Goal: Information Seeking & Learning: Learn about a topic

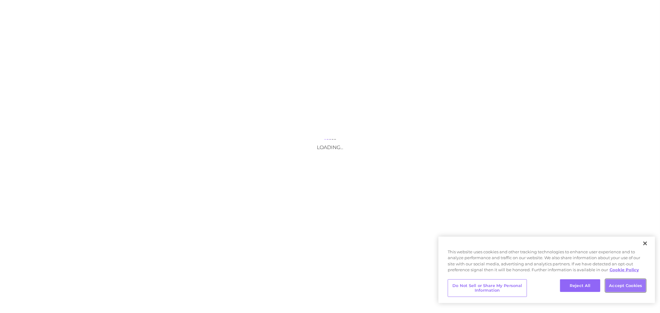
click at [631, 290] on button "Accept Cookies" at bounding box center [626, 286] width 40 height 13
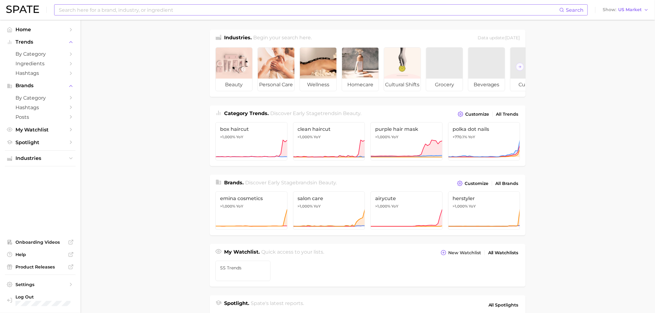
click at [106, 6] on input at bounding box center [308, 10] width 501 height 11
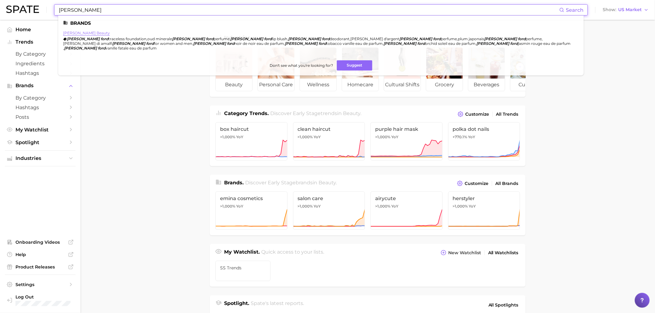
type input "[PERSON_NAME]"
click at [88, 32] on link "[PERSON_NAME] beauty" at bounding box center [86, 33] width 47 height 5
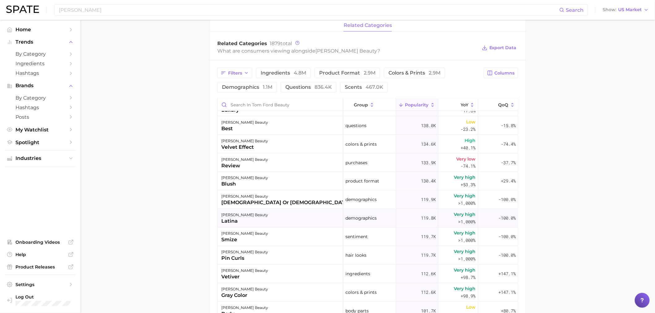
scroll to position [447, 0]
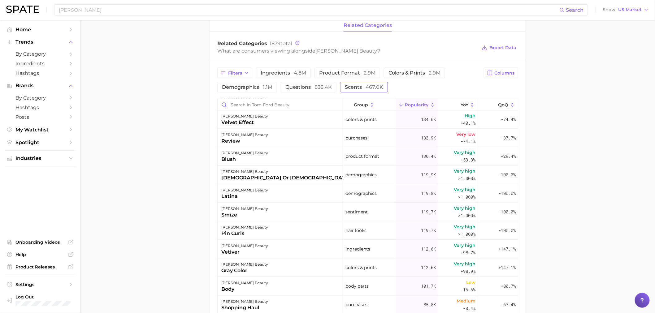
click at [358, 89] on span "scents 467.0k" at bounding box center [364, 87] width 38 height 5
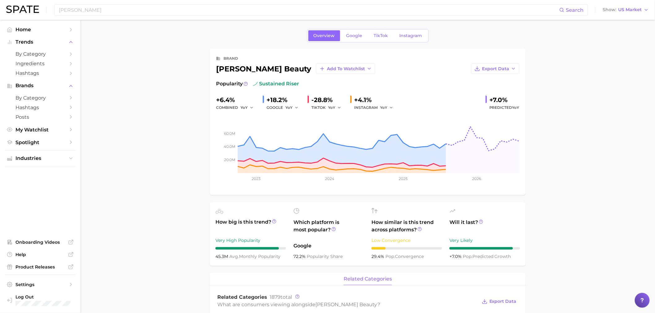
scroll to position [0, 0]
click at [30, 43] on span "Trends" at bounding box center [40, 42] width 50 height 6
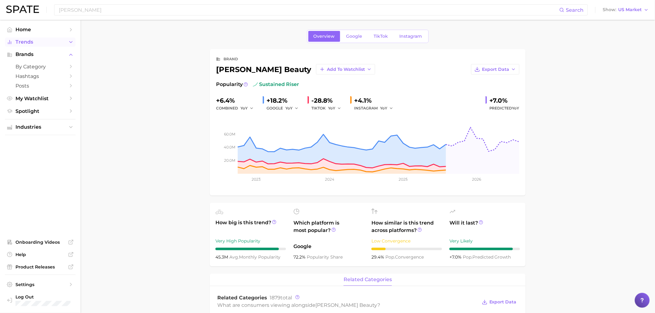
click at [30, 43] on span "Trends" at bounding box center [40, 42] width 50 height 6
click at [36, 54] on span "by Category" at bounding box center [40, 54] width 50 height 6
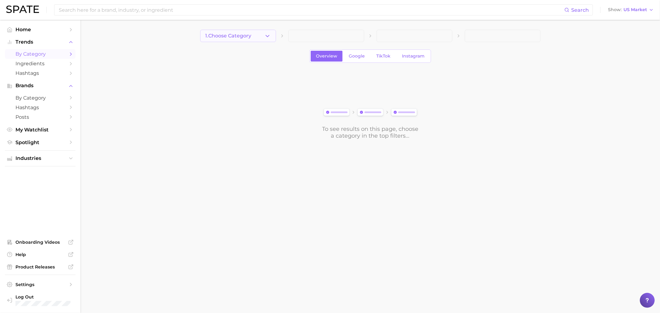
click at [273, 37] on button "1. Choose Category" at bounding box center [238, 36] width 76 height 12
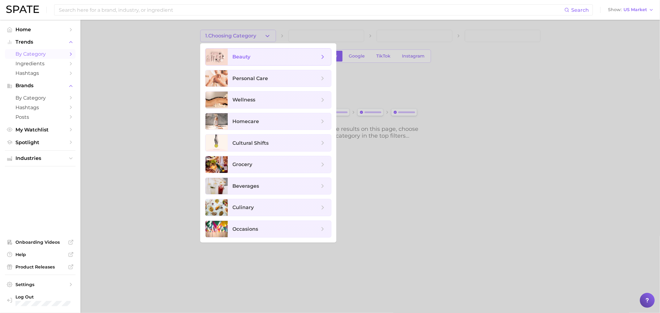
click at [261, 59] on span "beauty" at bounding box center [276, 57] width 87 height 7
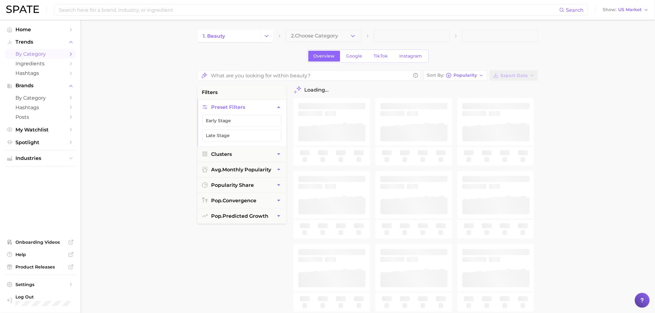
click at [353, 36] on icon "button" at bounding box center [353, 36] width 7 height 7
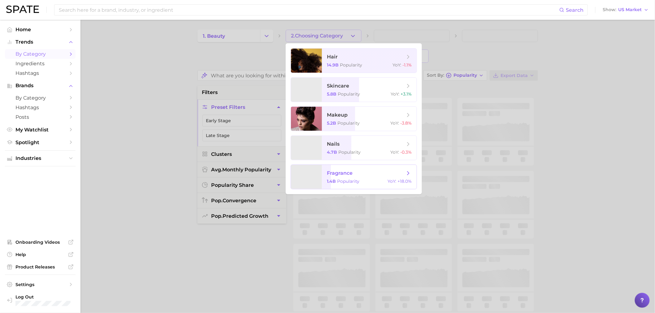
click at [348, 175] on span "fragrance" at bounding box center [340, 173] width 26 height 6
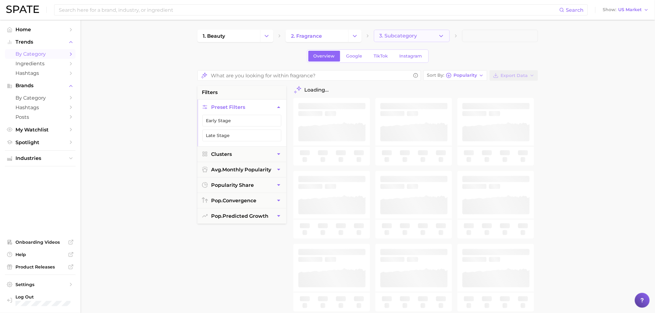
click at [437, 36] on button "3. Subcategory" at bounding box center [412, 36] width 76 height 12
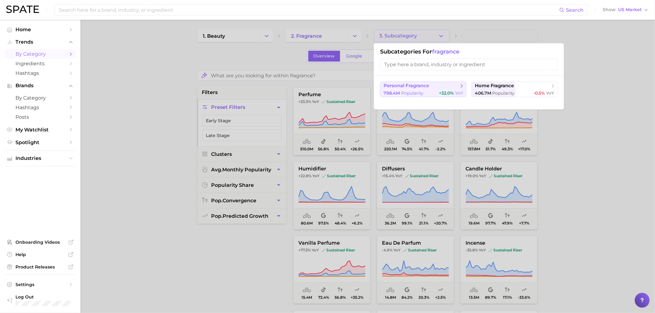
click at [439, 90] on button "personal fragrance 798.4m Popularity +32.0% YoY" at bounding box center [423, 89] width 86 height 15
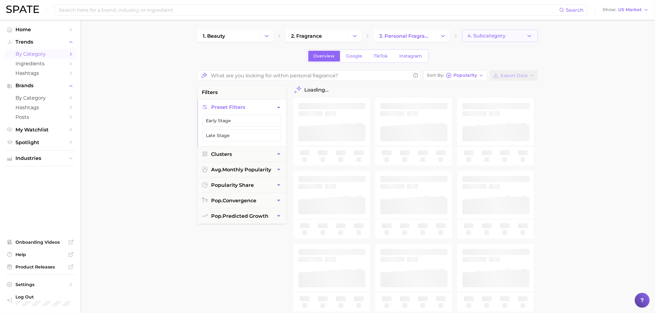
click at [489, 38] on span "4. Subcategory" at bounding box center [487, 36] width 38 height 6
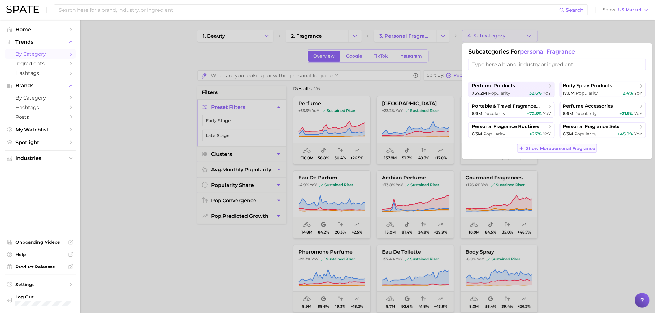
click at [560, 149] on span "Show More personal fragrance" at bounding box center [560, 148] width 69 height 5
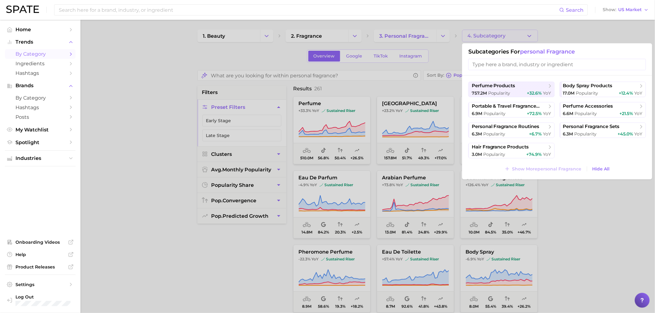
click at [232, 50] on div at bounding box center [327, 156] width 655 height 313
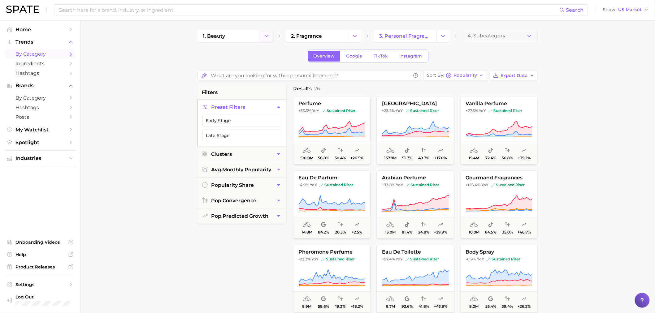
click at [273, 35] on button "Change Category" at bounding box center [266, 36] width 13 height 12
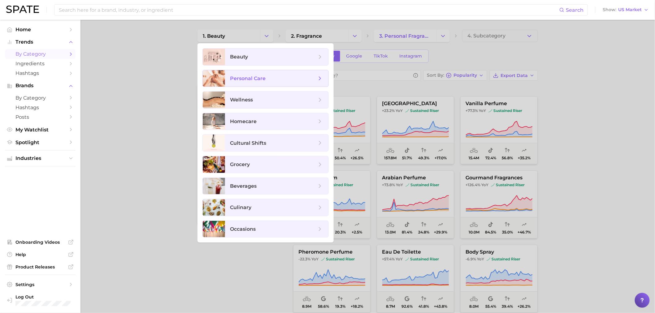
click at [264, 79] on span "personal care" at bounding box center [248, 79] width 36 height 6
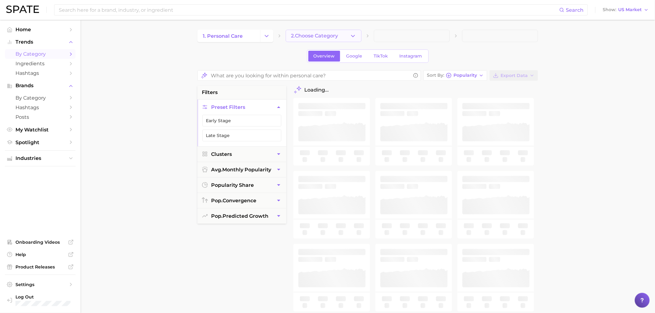
click at [353, 35] on icon "button" at bounding box center [353, 36] width 7 height 7
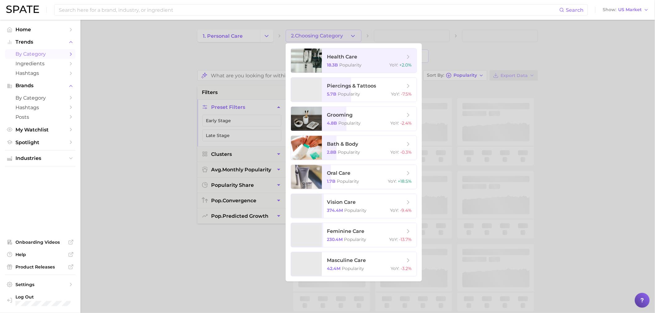
click at [262, 32] on div at bounding box center [327, 156] width 655 height 313
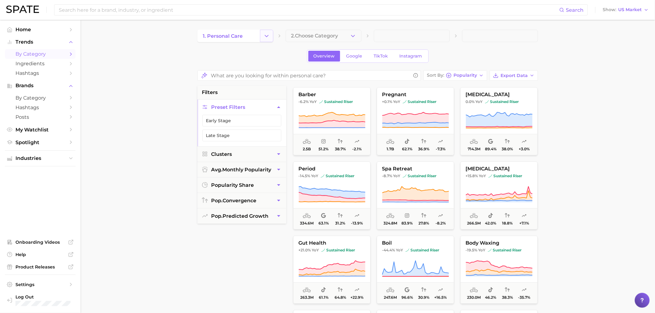
click at [263, 37] on button "Change Category" at bounding box center [266, 36] width 13 height 12
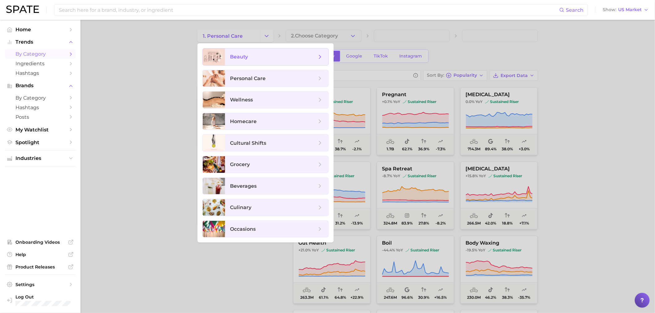
click at [251, 60] on span "beauty" at bounding box center [273, 57] width 87 height 7
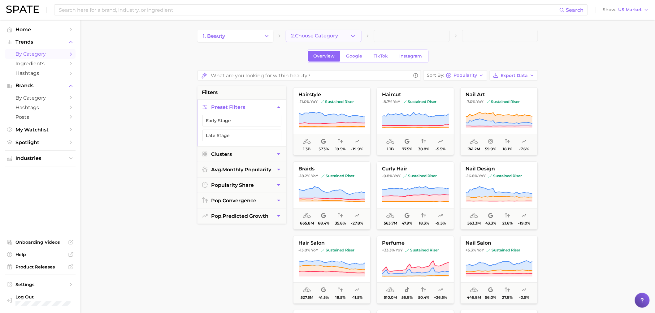
click at [354, 34] on icon "button" at bounding box center [353, 36] width 7 height 7
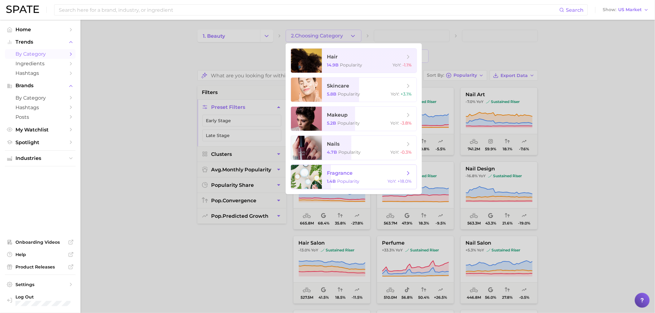
click at [347, 175] on span "fragrance" at bounding box center [340, 173] width 26 height 6
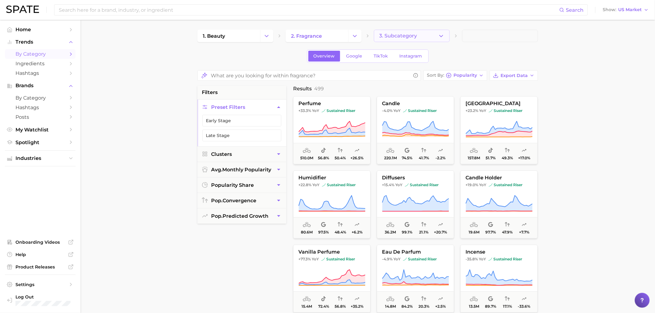
click at [402, 36] on span "3. Subcategory" at bounding box center [398, 36] width 38 height 6
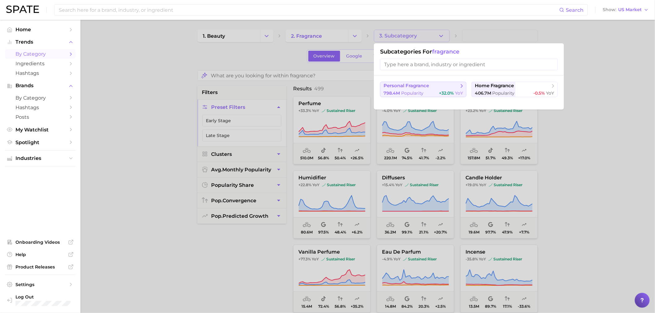
click at [432, 90] on div "798.4m Popularity +32.0% YoY" at bounding box center [424, 93] width 80 height 6
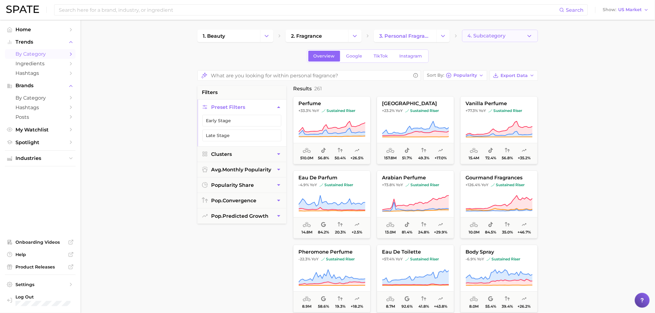
click at [472, 33] on span "4. Subcategory" at bounding box center [487, 36] width 38 height 6
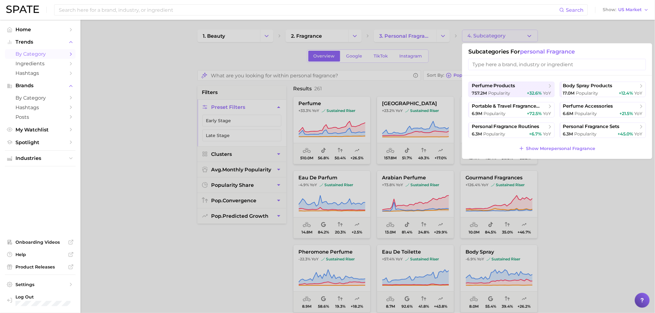
click at [576, 216] on div at bounding box center [327, 156] width 655 height 313
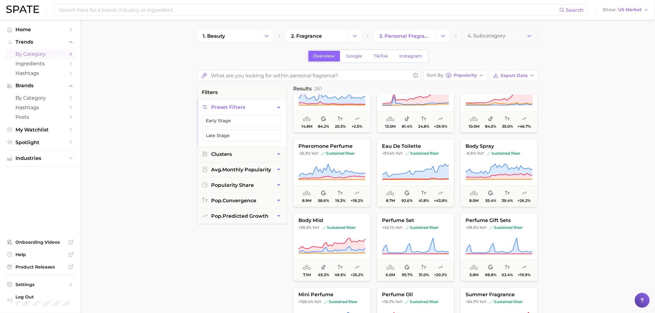
scroll to position [137, 0]
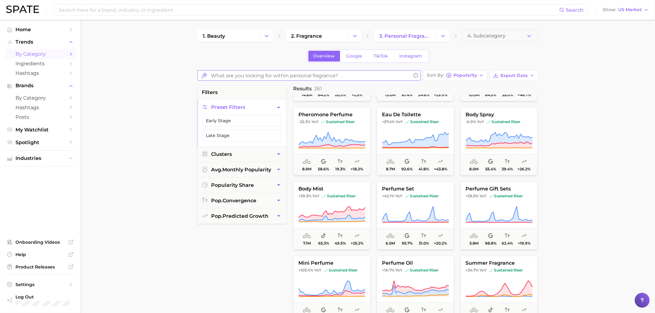
click at [290, 76] on input "What are you looking for within personal fragrance?" at bounding box center [311, 76] width 200 height 12
type input "[PERSON_NAME]"
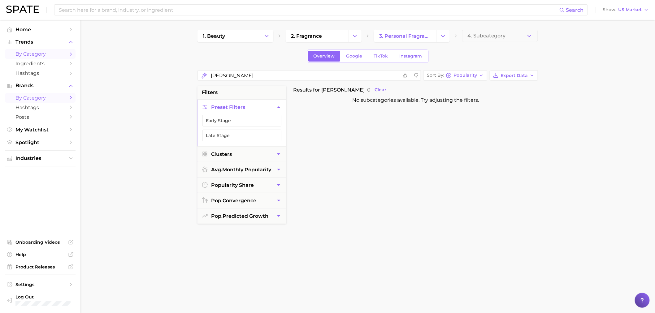
click at [36, 99] on span "by Category" at bounding box center [40, 98] width 50 height 6
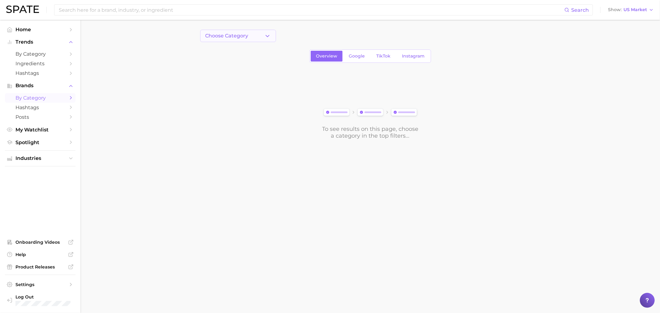
click at [268, 37] on icon "button" at bounding box center [267, 36] width 7 height 7
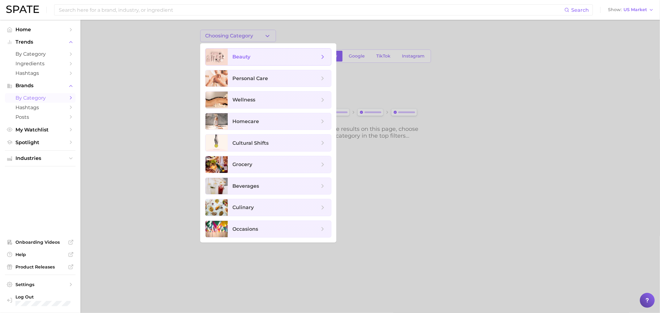
click at [259, 60] on span "beauty" at bounding box center [276, 57] width 87 height 7
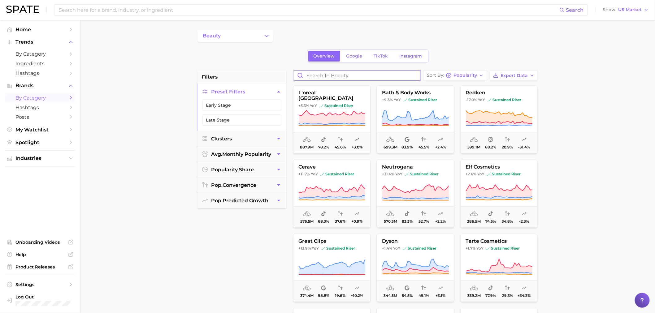
click at [333, 78] on input "Search in beauty" at bounding box center [357, 76] width 127 height 10
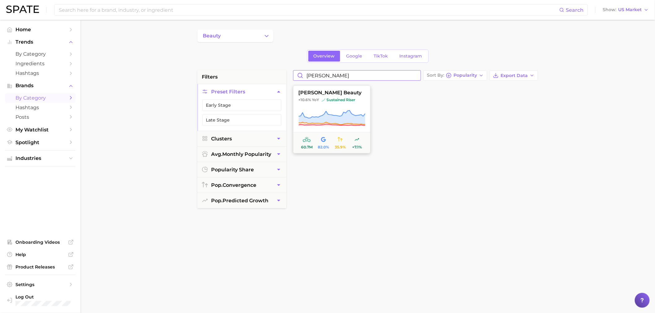
type input "[PERSON_NAME]"
click at [325, 93] on span "[PERSON_NAME] beauty" at bounding box center [332, 93] width 77 height 6
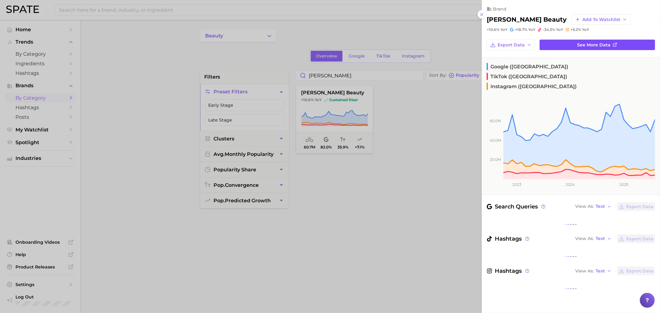
click at [556, 46] on link "See more data" at bounding box center [597, 45] width 115 height 11
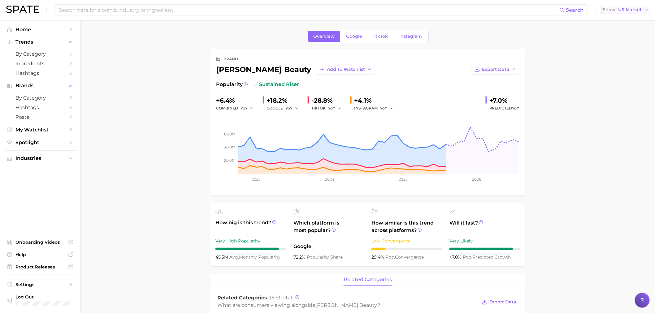
click at [625, 8] on span "US Market" at bounding box center [631, 9] width 24 height 3
click at [630, 30] on span "[GEOGRAPHIC_DATA]" at bounding box center [629, 30] width 48 height 5
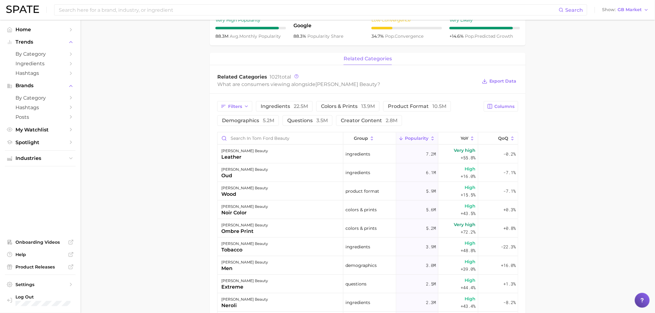
scroll to position [241, 0]
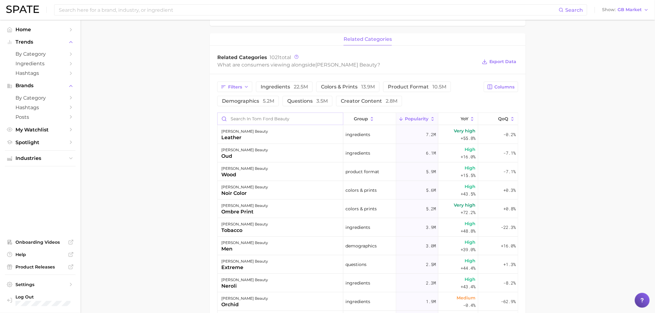
click at [316, 120] on input "Search in tom ford beauty" at bounding box center [280, 119] width 125 height 12
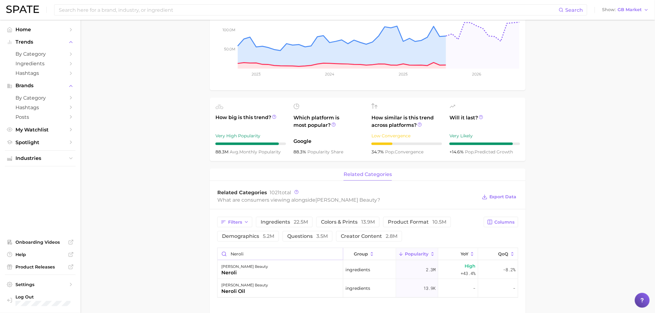
scroll to position [103, 0]
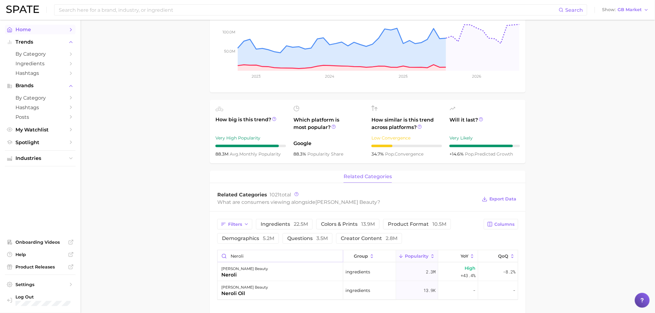
type input "neroli"
click at [33, 32] on span "Home" at bounding box center [40, 30] width 50 height 6
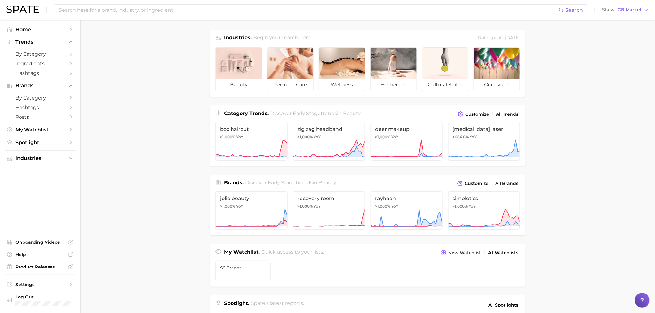
scroll to position [103, 0]
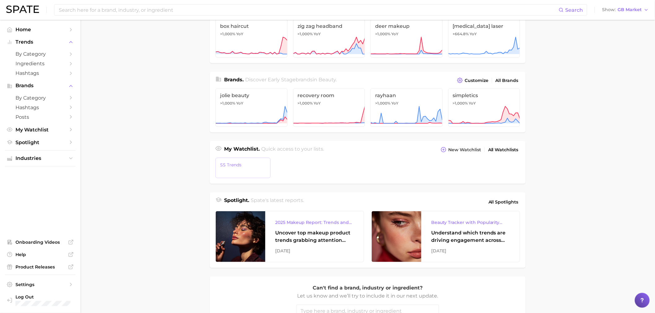
click at [227, 166] on span "SS trends" at bounding box center [243, 165] width 46 height 5
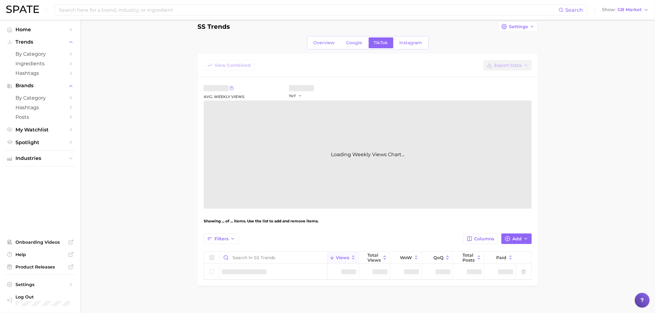
scroll to position [12, 0]
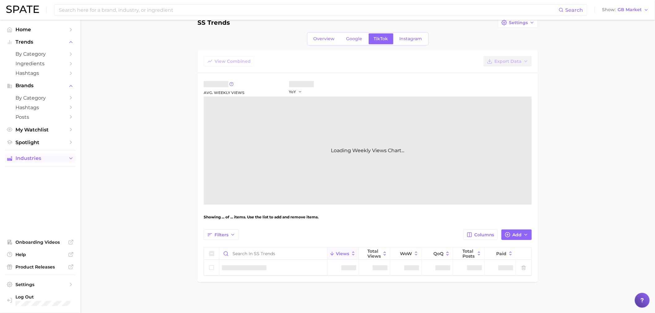
click at [28, 161] on span "Industries" at bounding box center [40, 159] width 50 height 6
click at [38, 173] on span "beauty" at bounding box center [40, 171] width 50 height 6
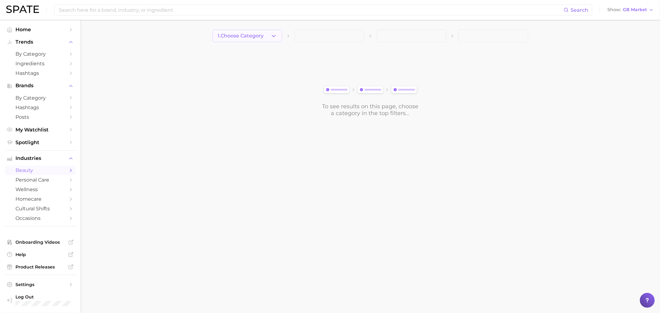
click at [275, 38] on icon "button" at bounding box center [274, 36] width 7 height 7
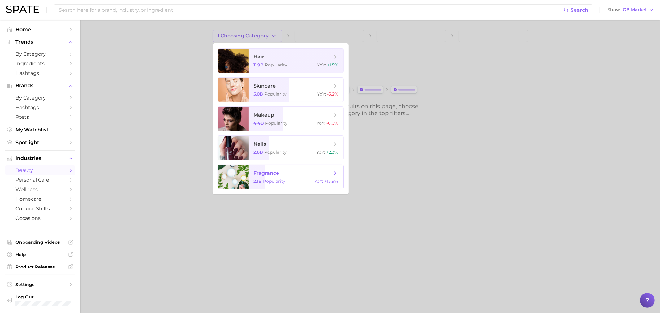
click at [267, 181] on span "Popularity" at bounding box center [275, 182] width 22 height 6
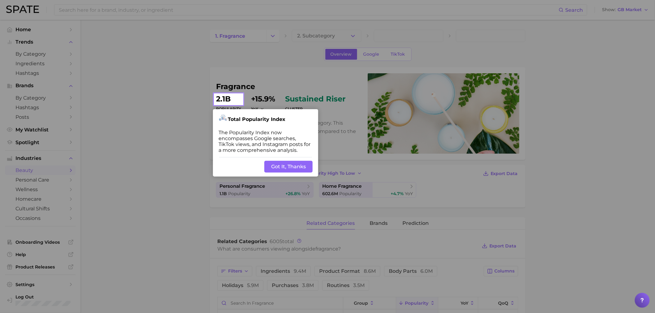
click at [289, 165] on button "Got It, Thanks" at bounding box center [288, 167] width 48 height 12
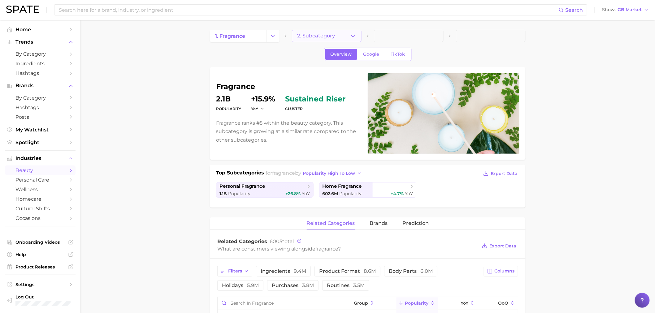
click at [329, 30] on button "2. Subcategory" at bounding box center [327, 36] width 70 height 12
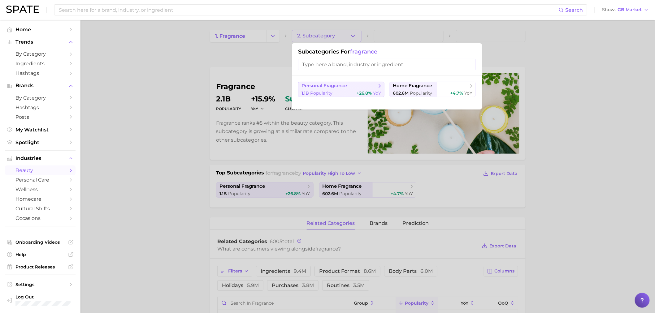
click at [368, 92] on span "+26.8%" at bounding box center [364, 93] width 15 height 6
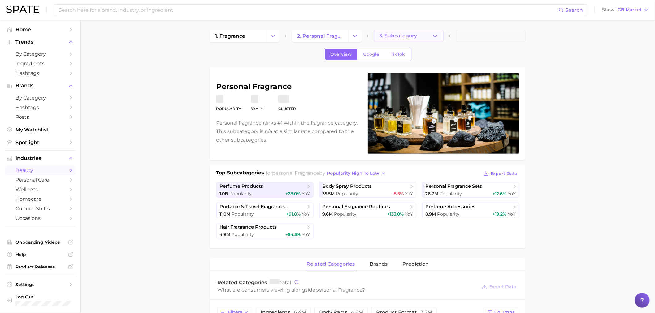
click at [429, 36] on button "3. Subcategory" at bounding box center [409, 36] width 70 height 12
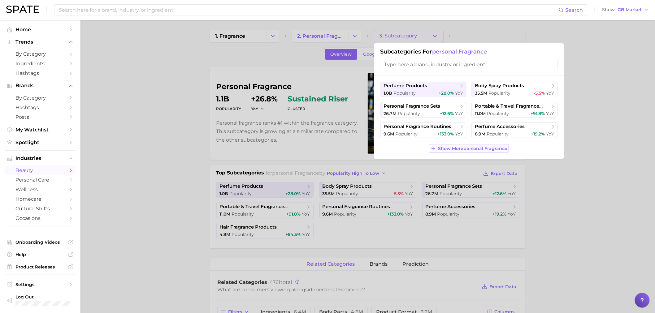
click at [450, 148] on span "Show More personal fragrance" at bounding box center [472, 148] width 69 height 5
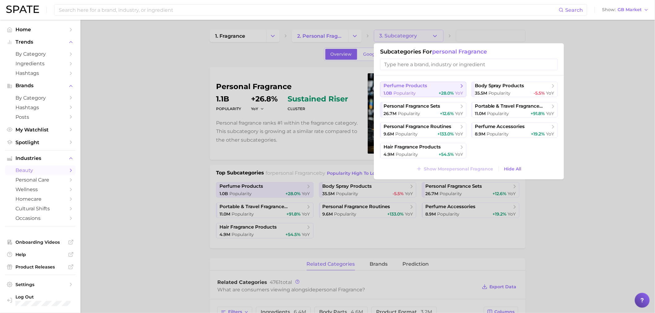
click at [421, 92] on div "1.0b Popularity +28.0% YoY" at bounding box center [424, 93] width 80 height 6
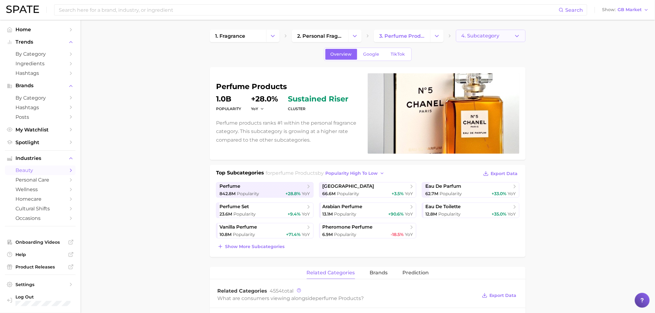
click at [492, 37] on span "4. Subcategory" at bounding box center [480, 36] width 38 height 6
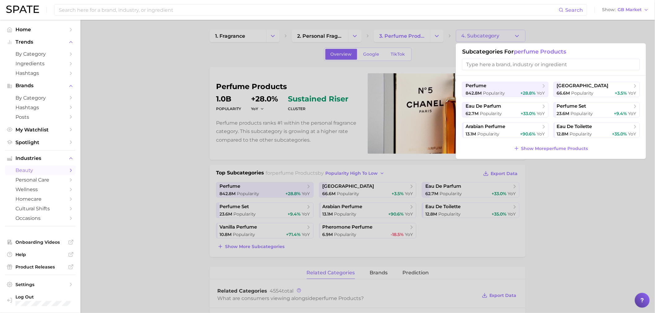
click at [584, 197] on div at bounding box center [327, 156] width 655 height 313
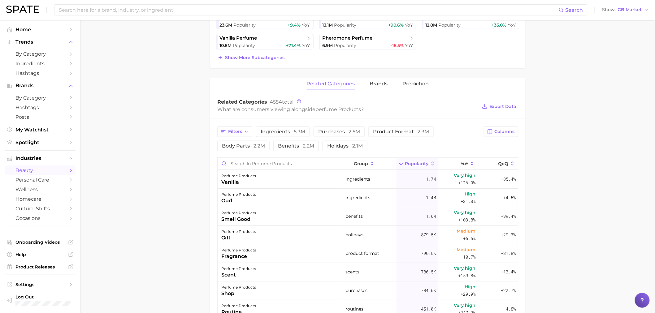
scroll to position [241, 0]
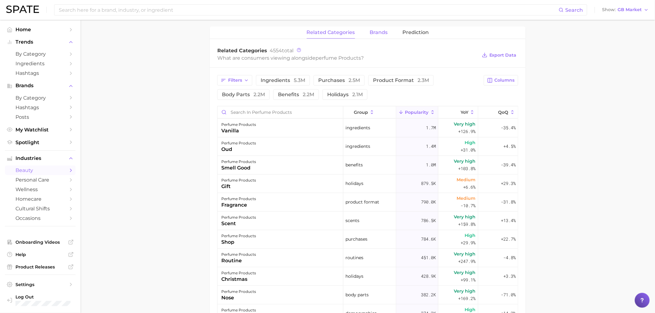
click at [384, 37] on button "brands" at bounding box center [379, 33] width 18 height 12
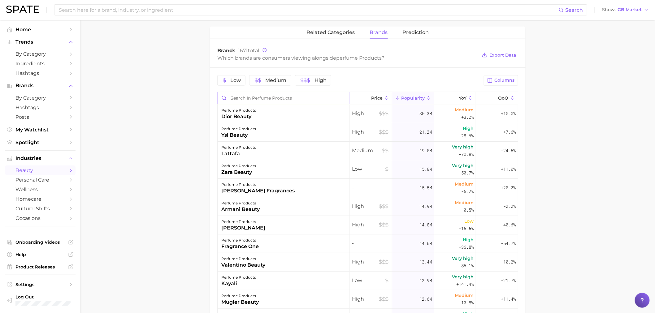
click at [289, 100] on input "Search in perfume products" at bounding box center [284, 98] width 132 height 12
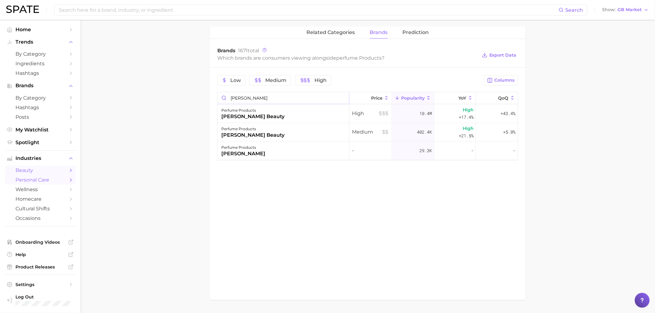
type input "[PERSON_NAME]"
click at [408, 33] on span "Prediction" at bounding box center [416, 33] width 26 height 6
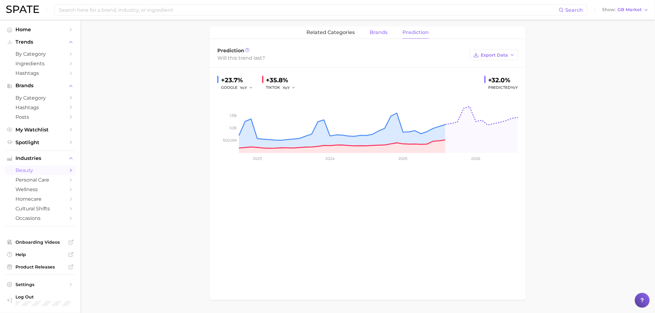
click at [377, 33] on span "brands" at bounding box center [379, 33] width 18 height 6
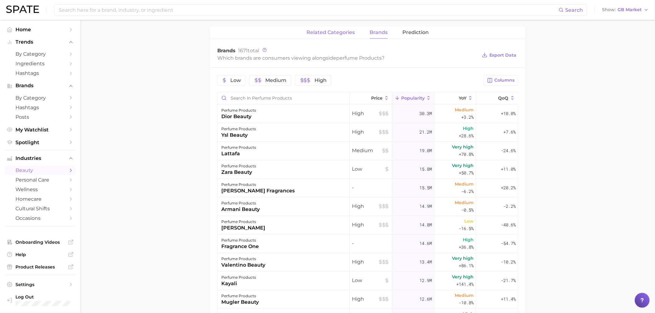
click at [333, 33] on span "related categories" at bounding box center [331, 33] width 48 height 6
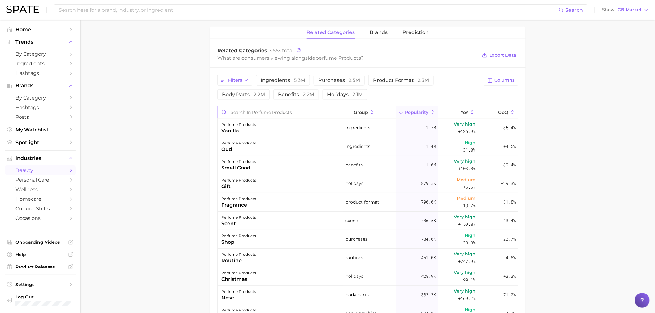
click at [299, 113] on input "Search in perfume products" at bounding box center [280, 113] width 125 height 12
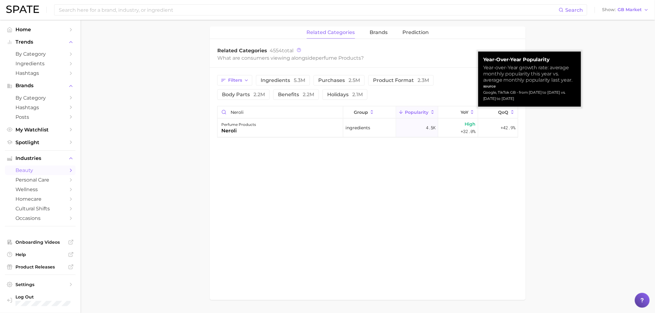
drag, startPoint x: 511, startPoint y: 93, endPoint x: 481, endPoint y: 68, distance: 39.2
click at [481, 68] on div "Year-over-Year Popularity Year-over-Year growth rate: average monthly popularit…" at bounding box center [529, 79] width 103 height 55
copy div "Year-over-Year growth rate: average monthly popularity this year vs. average mo…"
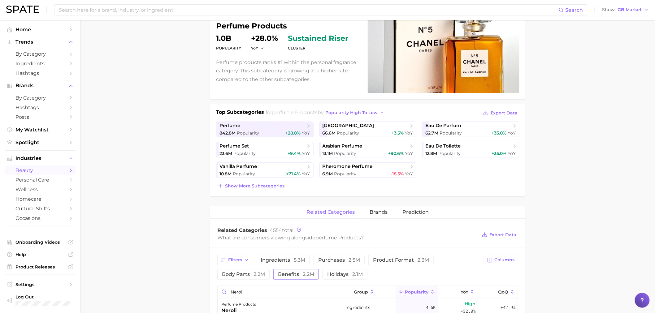
scroll to position [137, 0]
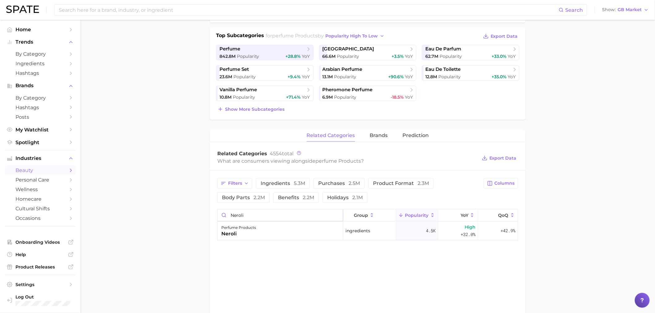
drag, startPoint x: 272, startPoint y: 218, endPoint x: 218, endPoint y: 213, distance: 53.9
click at [218, 213] on input "neroli" at bounding box center [280, 216] width 125 height 12
type input "maison"
click at [376, 134] on span "brands" at bounding box center [379, 136] width 18 height 6
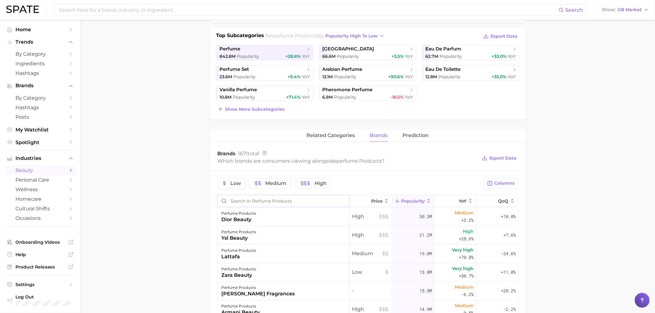
click at [256, 202] on input "Search in perfume products" at bounding box center [284, 201] width 132 height 12
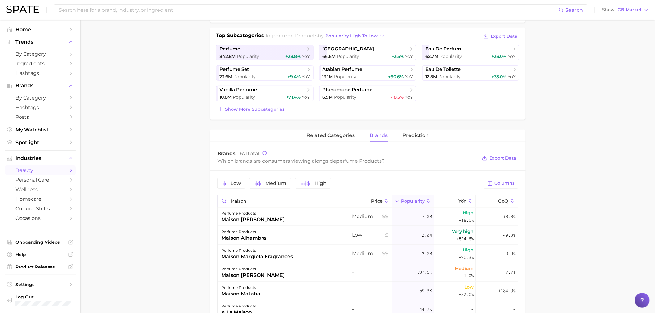
type input "maison"
click at [329, 140] on button "related categories" at bounding box center [331, 136] width 48 height 12
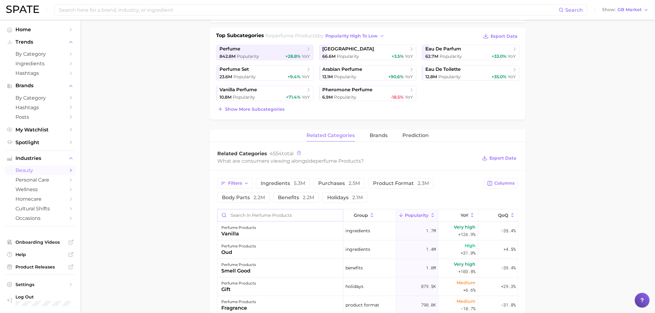
click at [243, 216] on input "Search in perfume products" at bounding box center [280, 216] width 125 height 12
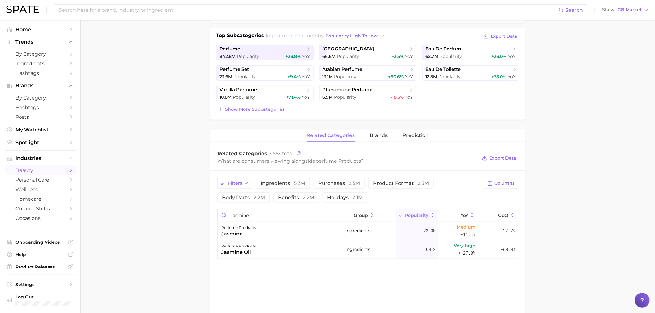
drag, startPoint x: 249, startPoint y: 219, endPoint x: 234, endPoint y: 215, distance: 15.5
click at [230, 217] on input "jasmine" at bounding box center [280, 216] width 125 height 12
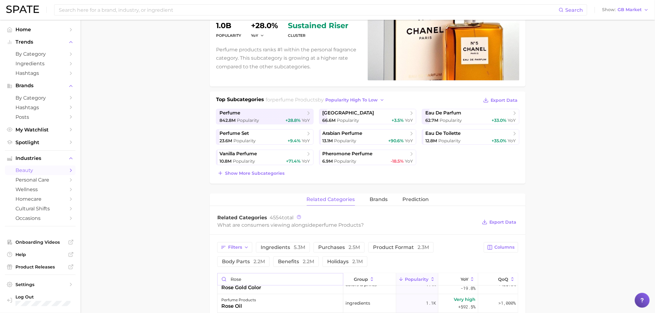
scroll to position [172, 0]
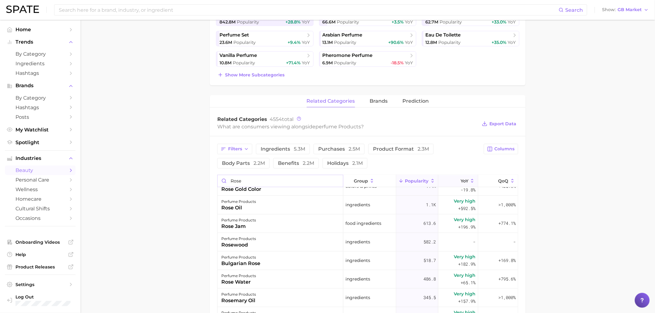
type input "rose"
click at [448, 180] on button "YoY" at bounding box center [458, 181] width 40 height 12
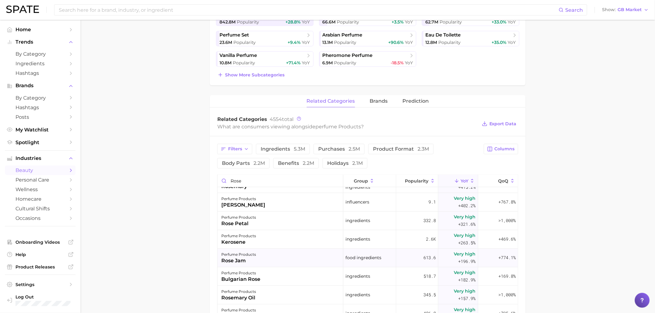
scroll to position [0, 0]
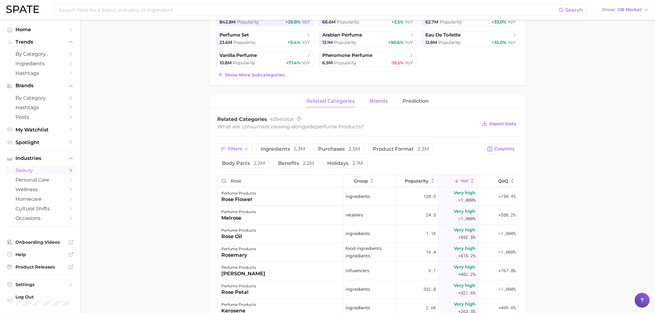
click at [386, 95] on button "brands" at bounding box center [379, 101] width 18 height 12
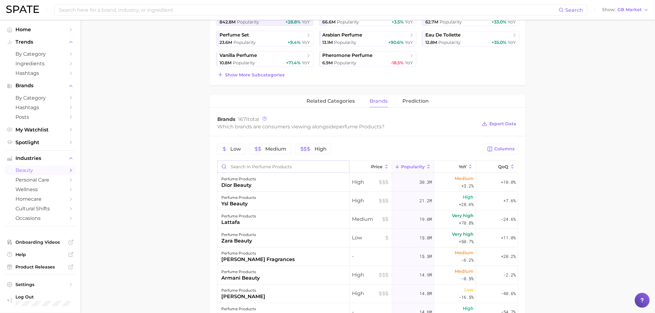
click at [245, 170] on input "Search in perfume products" at bounding box center [284, 167] width 132 height 12
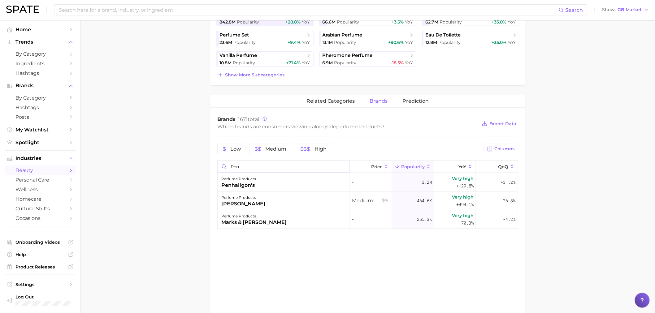
click at [246, 166] on input "pen" at bounding box center [284, 167] width 132 height 12
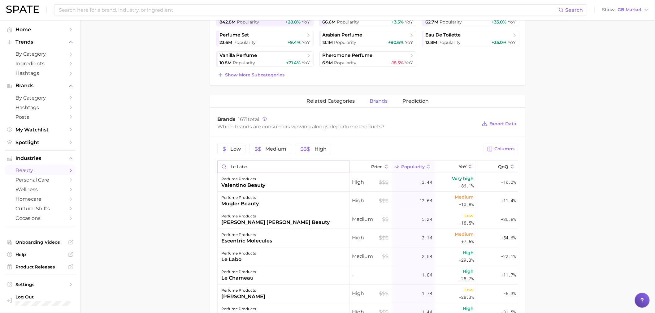
click at [259, 170] on input "le labo" at bounding box center [284, 167] width 132 height 12
paste input "ouis vuitton"
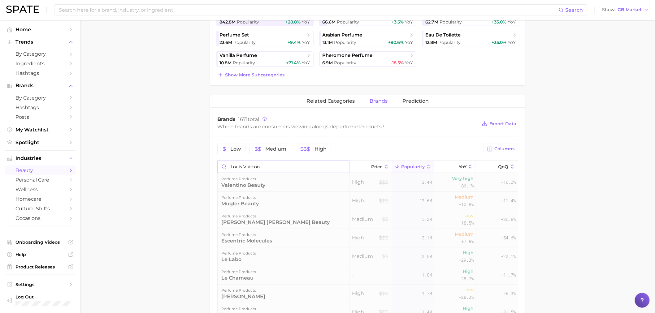
type input "louis vuitton"
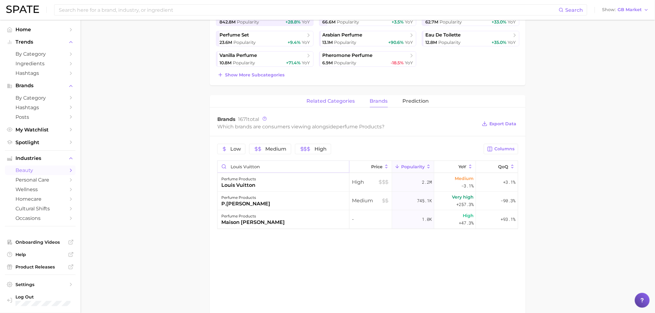
click at [310, 103] on span "related categories" at bounding box center [331, 101] width 48 height 6
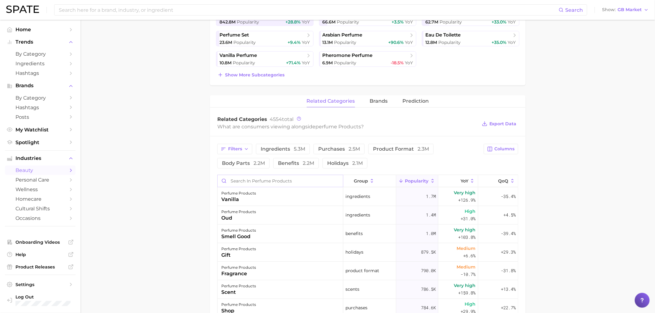
click at [253, 184] on input "Search in perfume products" at bounding box center [280, 181] width 125 height 12
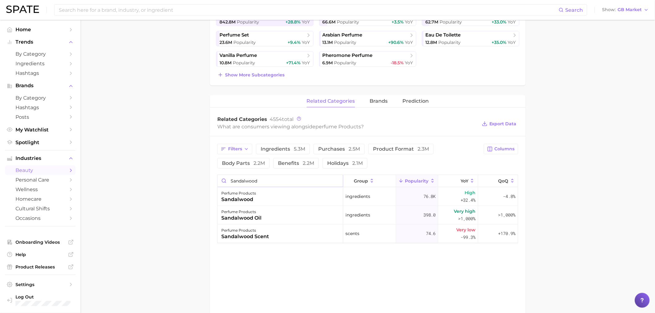
click at [251, 182] on input "sandalwood" at bounding box center [280, 181] width 125 height 12
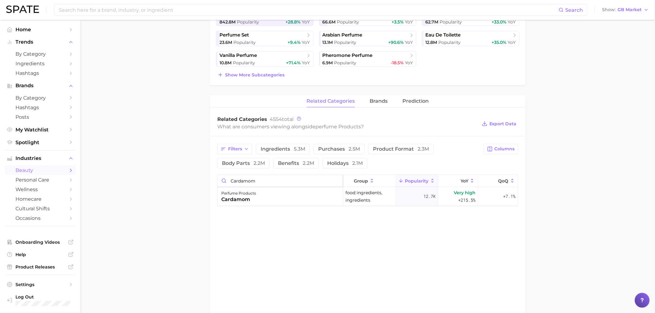
type input "cardamom"
click at [385, 102] on span "brands" at bounding box center [379, 101] width 18 height 6
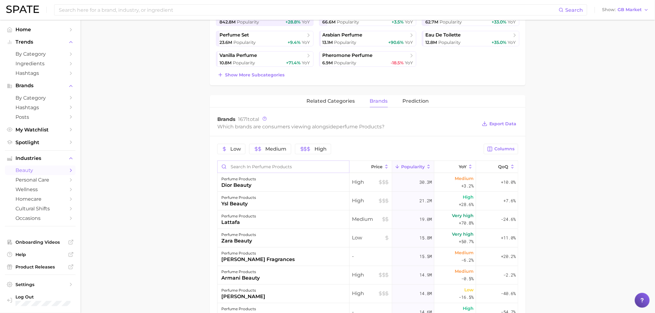
click at [261, 167] on input "Search in perfume products" at bounding box center [284, 167] width 132 height 12
type input "t"
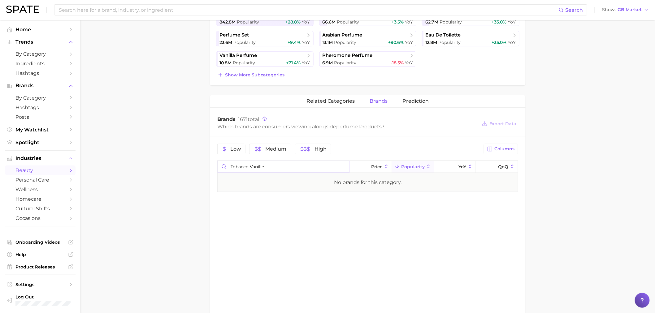
type input "tobacco vanille"
click at [162, 15] on div "Search Show GB Market" at bounding box center [327, 10] width 643 height 20
click at [162, 11] on input at bounding box center [308, 10] width 501 height 11
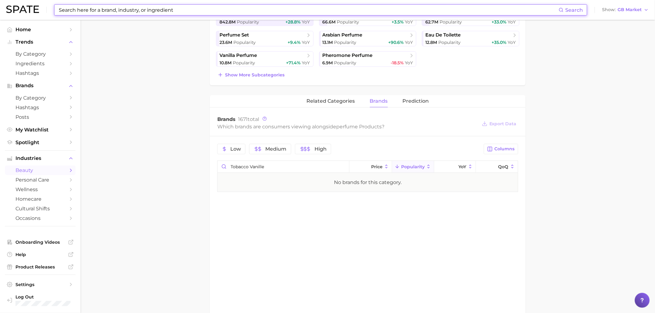
paste input "tobacco vanille"
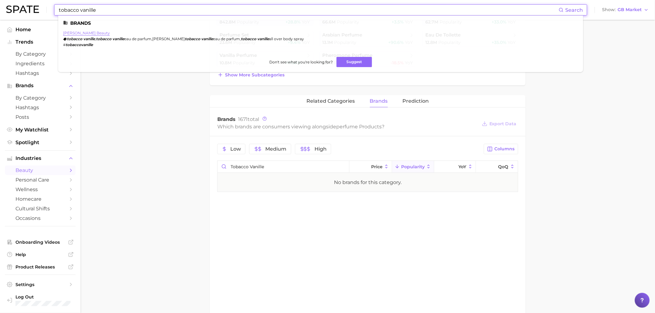
type input "tobacco vanille"
click at [85, 35] on link "[PERSON_NAME] beauty" at bounding box center [86, 33] width 47 height 5
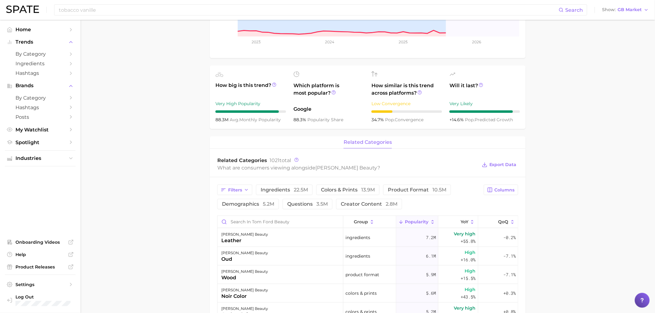
scroll to position [172, 0]
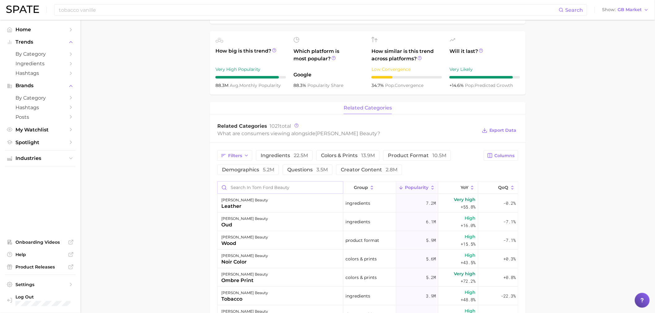
click at [274, 188] on input "Search in tom ford beauty" at bounding box center [280, 188] width 125 height 12
paste input "tobacco vanille"
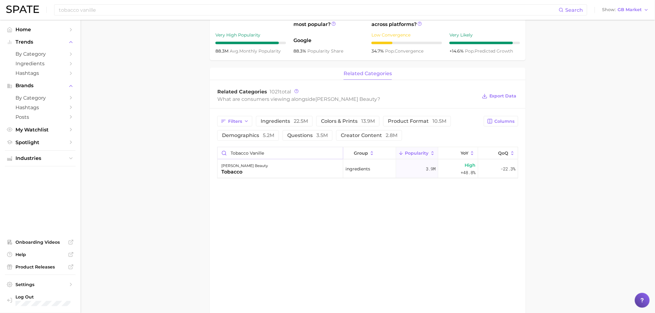
scroll to position [0, 0]
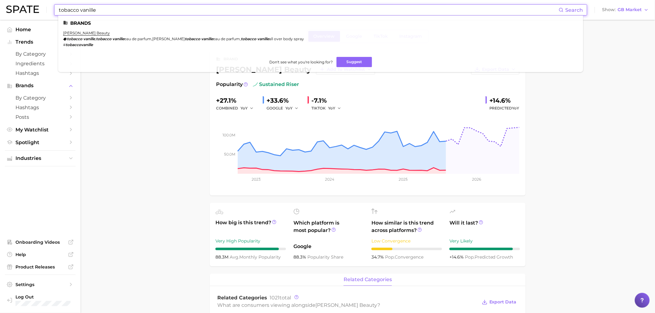
click at [104, 13] on input "tobacco vanille" at bounding box center [308, 10] width 501 height 11
click at [156, 168] on main "Overview Google TikTok Instagram brand [PERSON_NAME] beauty Add to Watchlist Ex…" at bounding box center [368, 299] width 575 height 559
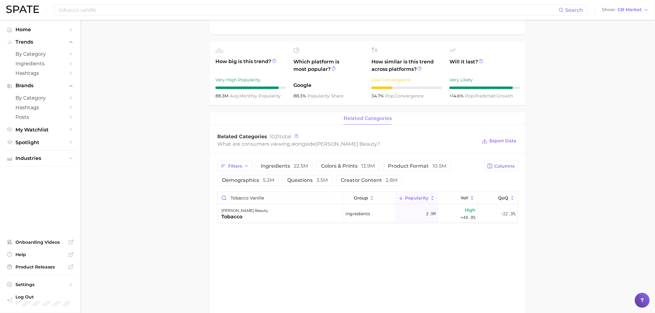
scroll to position [172, 0]
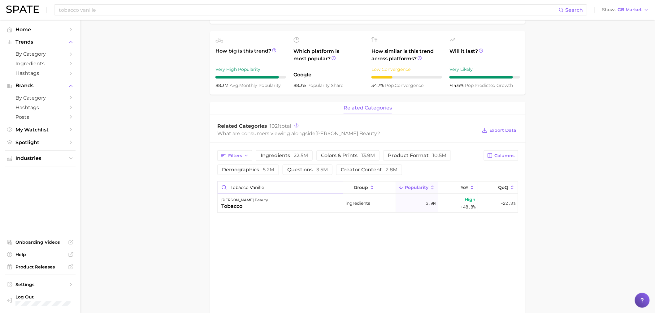
click at [250, 187] on input "tobacco vanille" at bounding box center [280, 188] width 125 height 12
type input "tobacco vanille"
click at [240, 156] on span "Filters" at bounding box center [235, 155] width 14 height 5
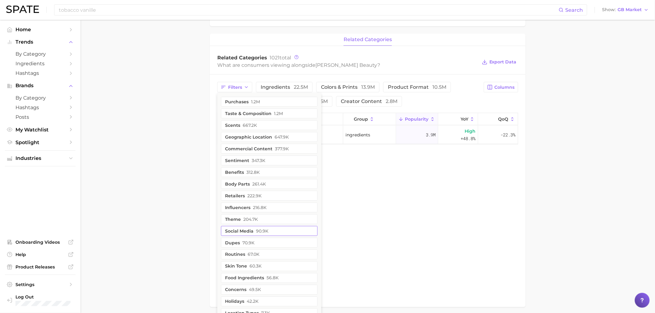
scroll to position [241, 0]
click at [410, 219] on div "related categories Related Categories 1021 total What are consumers viewing alo…" at bounding box center [368, 170] width 316 height 274
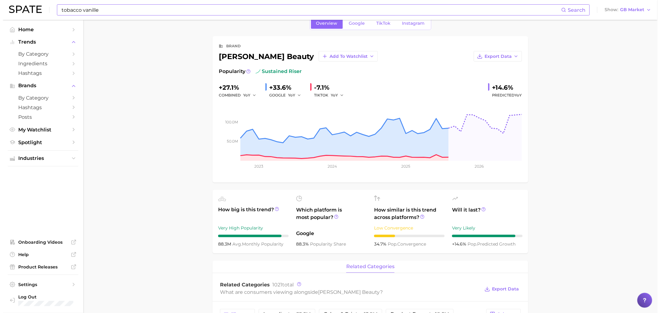
scroll to position [0, 0]
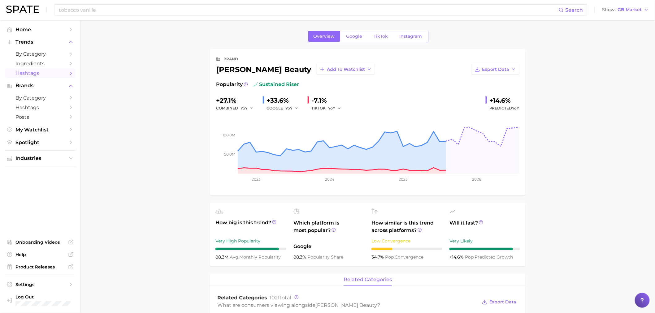
click at [33, 73] on span "Hashtags" at bounding box center [40, 73] width 50 height 6
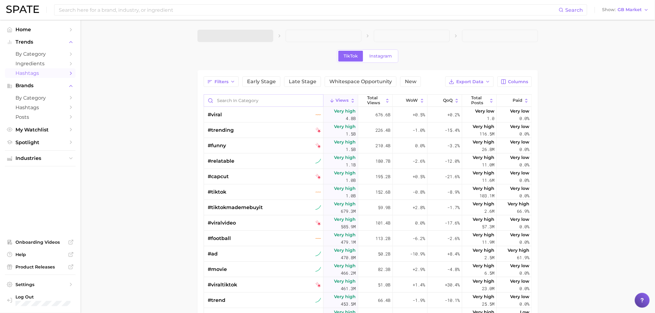
click at [246, 102] on input "Search in category" at bounding box center [263, 101] width 119 height 12
paste input "tobacco vanille"
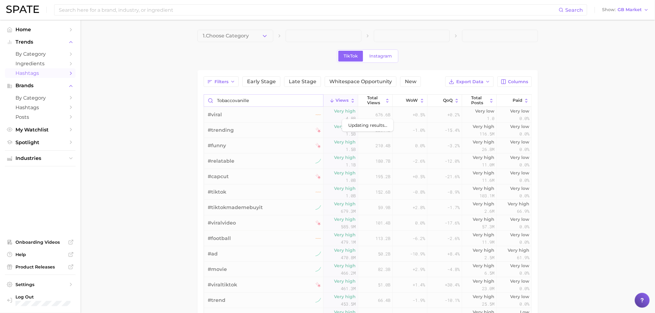
click at [278, 99] on input "tobaccovanille" at bounding box center [263, 101] width 119 height 12
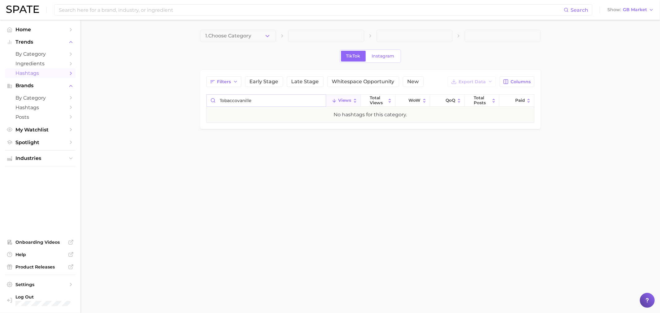
type input "tobaccovanille"
click at [181, 135] on main "1. Choose Category TikTok Instagram Filters Early Stage Late Stage Whitespace O…" at bounding box center [371, 90] width 580 height 140
click at [37, 109] on span "Hashtags" at bounding box center [40, 108] width 50 height 6
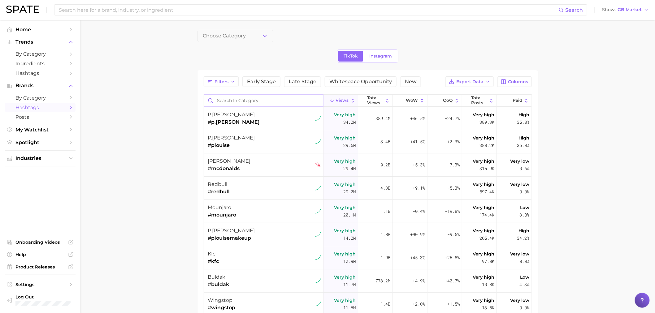
click at [241, 99] on input "Search in category" at bounding box center [263, 101] width 119 height 12
paste input "tobacco vanille"
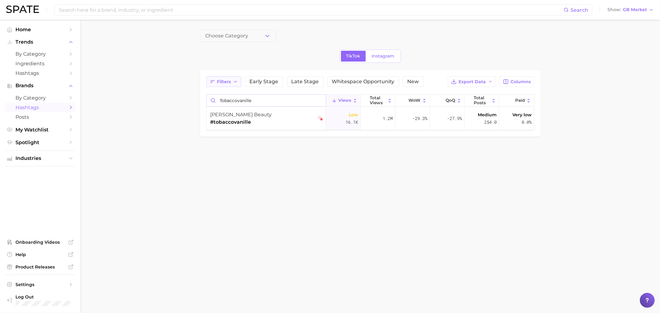
click at [236, 84] on icon "button" at bounding box center [235, 81] width 5 height 5
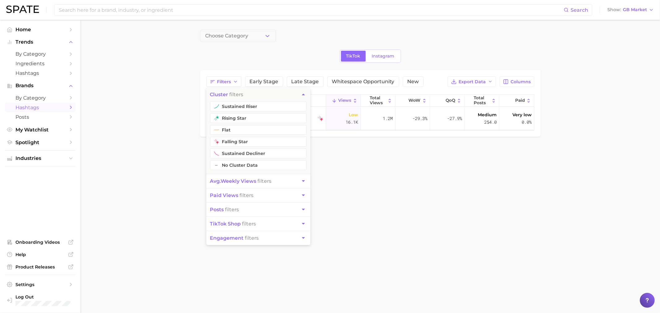
click at [398, 219] on body "Search Show GB Market Home Trends by Category Ingredients Hashtags Brands by Ca…" at bounding box center [330, 156] width 660 height 313
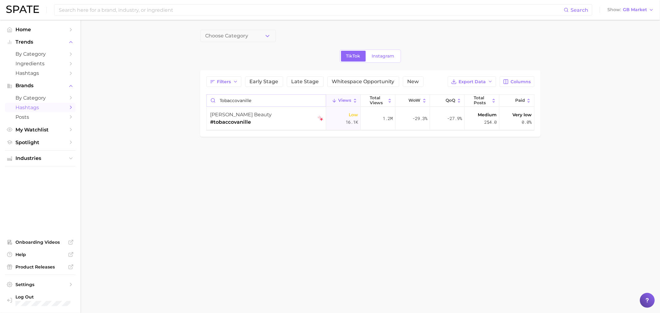
drag, startPoint x: 267, startPoint y: 100, endPoint x: 210, endPoint y: 101, distance: 56.7
click at [210, 101] on input "tobaccovanille" at bounding box center [266, 101] width 119 height 12
drag, startPoint x: 266, startPoint y: 101, endPoint x: 211, endPoint y: 100, distance: 54.8
click at [211, 100] on input "neroliportofino" at bounding box center [266, 101] width 119 height 12
click at [530, 81] on span "Columns" at bounding box center [521, 81] width 20 height 5
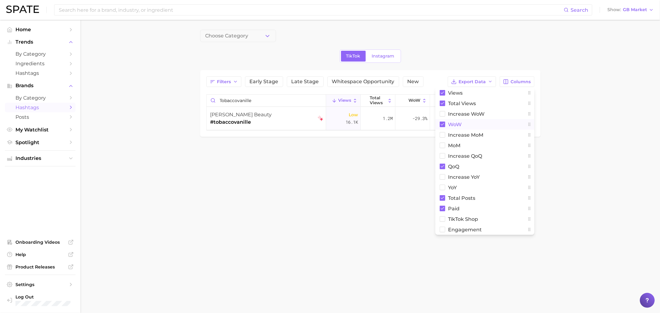
click at [443, 124] on rect at bounding box center [443, 125] width 6 height 6
click at [444, 168] on rect at bounding box center [443, 167] width 6 height 6
click at [443, 186] on rect at bounding box center [442, 187] width 5 height 5
click at [443, 197] on rect at bounding box center [443, 198] width 6 height 6
click at [444, 206] on rect at bounding box center [443, 209] width 6 height 6
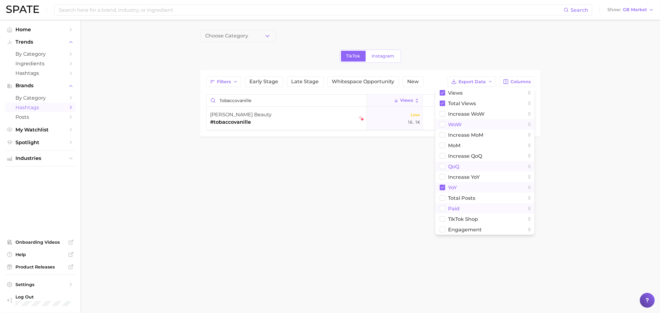
click at [402, 168] on main "Choose Category TikTok Instagram Filters Early Stage Late Stage Whitespace Oppo…" at bounding box center [371, 94] width 580 height 148
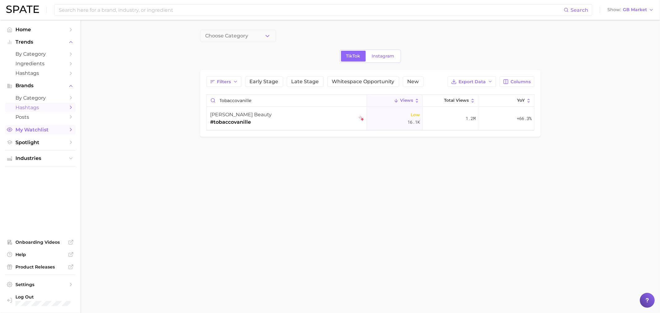
drag, startPoint x: 255, startPoint y: 122, endPoint x: 21, endPoint y: 128, distance: 234.5
click at [73, 128] on div "Search Show GB Market Home Trends by Category Ingredients Hashtags Brands by Ca…" at bounding box center [330, 94] width 660 height 148
drag, startPoint x: 253, startPoint y: 102, endPoint x: 218, endPoint y: 98, distance: 35.6
click at [218, 98] on input "tobaccovanille" at bounding box center [287, 101] width 160 height 12
click at [235, 98] on input "lostcherry" at bounding box center [287, 101] width 160 height 12
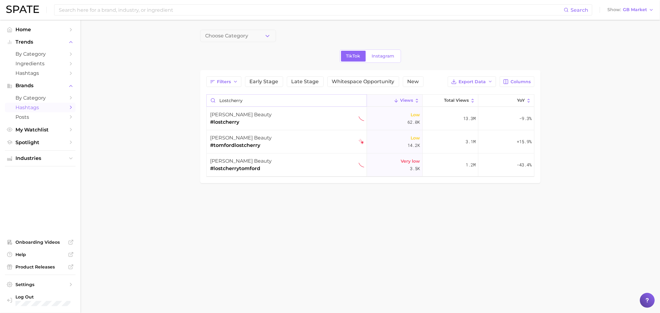
paste input "FLOWERBOMB"
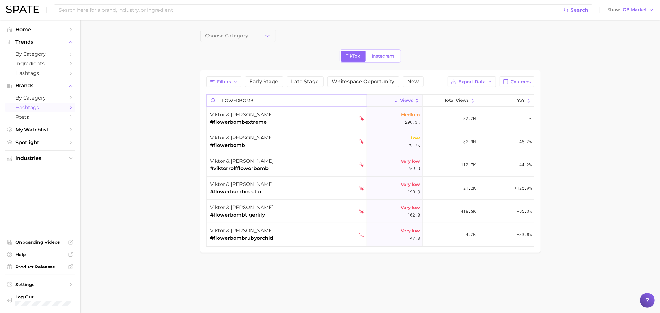
click at [239, 98] on input "FLOWERBOMB" at bounding box center [287, 101] width 160 height 12
paste input "gypsy water"
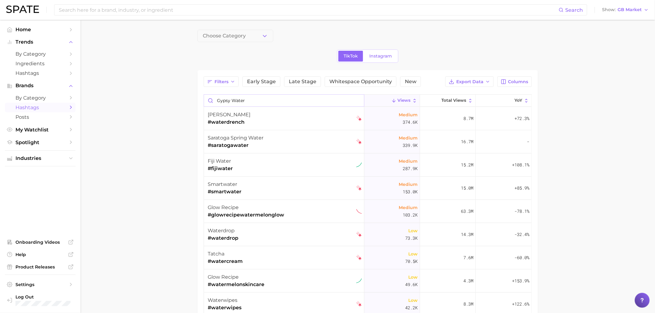
click at [231, 99] on input "gypsy water" at bounding box center [284, 101] width 160 height 12
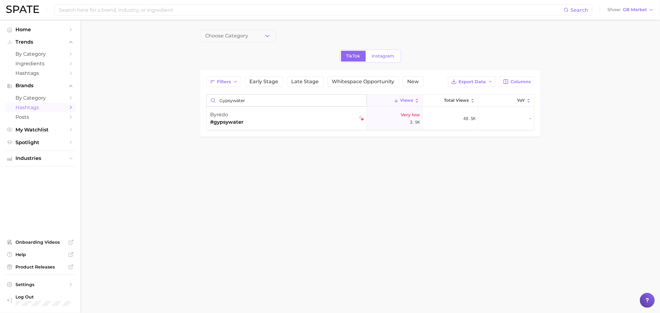
click at [247, 98] on input "gypsywater" at bounding box center [287, 101] width 160 height 12
paste input "Search in category"
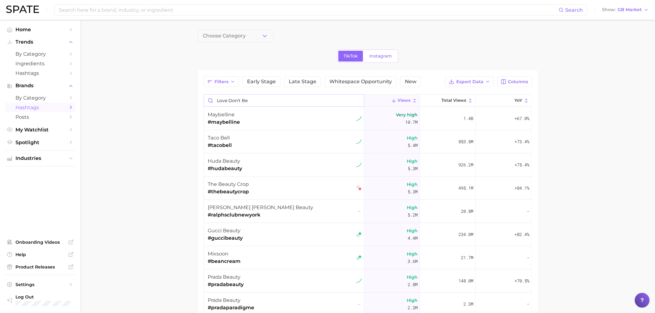
click at [259, 99] on input "love don't be" at bounding box center [284, 101] width 160 height 12
paste input "[PERSON_NAME]"
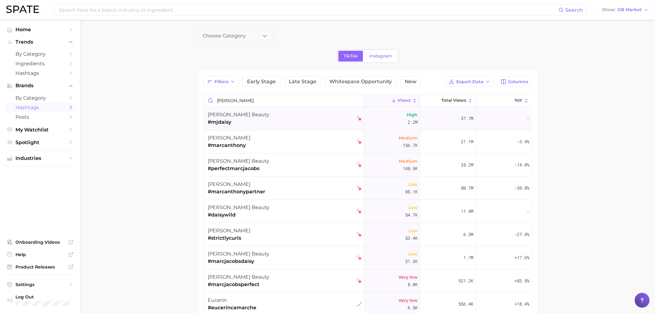
click at [259, 121] on div "[PERSON_NAME] beauty #mjdaisy" at bounding box center [285, 118] width 154 height 23
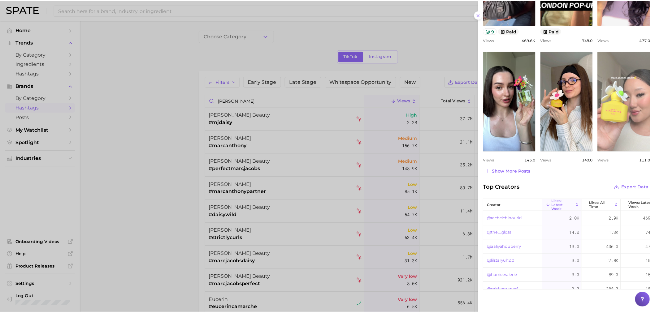
scroll to position [263, 0]
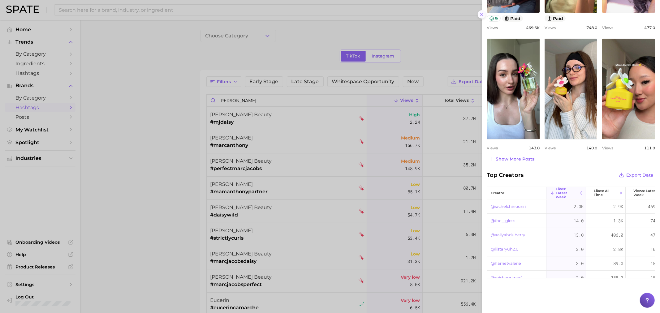
click at [481, 14] on icon at bounding box center [482, 14] width 5 height 5
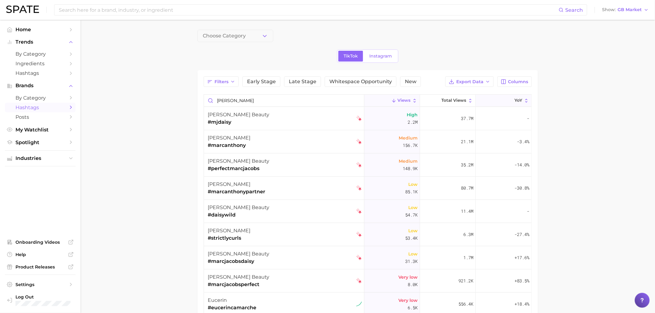
click at [502, 100] on button "YoY" at bounding box center [504, 101] width 56 height 12
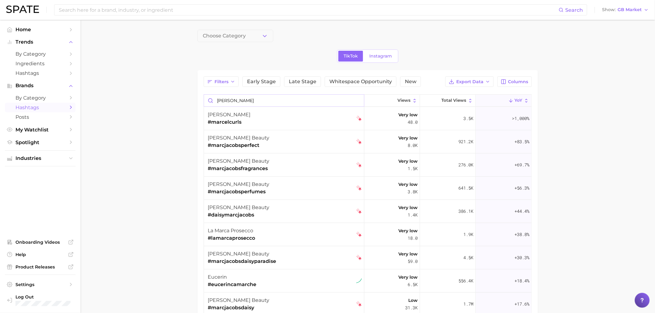
drag, startPoint x: 203, startPoint y: 98, endPoint x: 197, endPoint y: 98, distance: 6.5
click at [198, 98] on div "Filters Early Stage Late Stage Whitespace Opportunity New Export Data Columns […" at bounding box center [368, 242] width 341 height 344
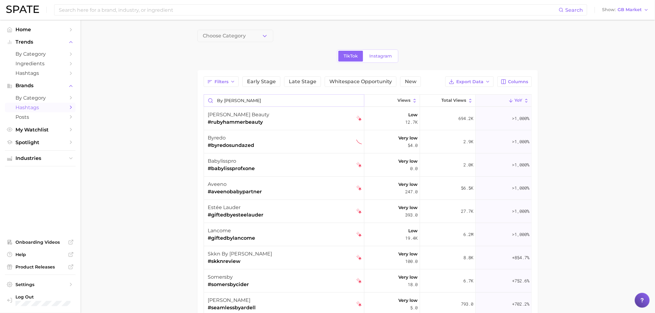
click at [220, 99] on input "by [PERSON_NAME]" at bounding box center [284, 101] width 160 height 12
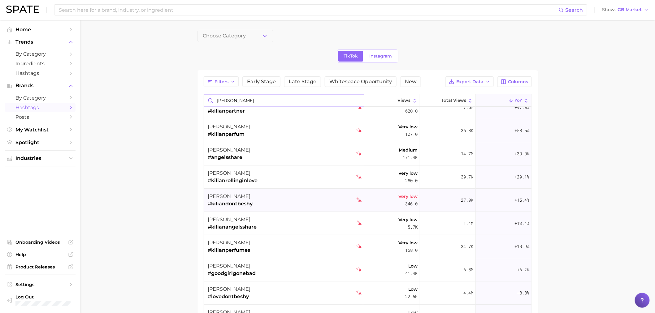
scroll to position [69, 0]
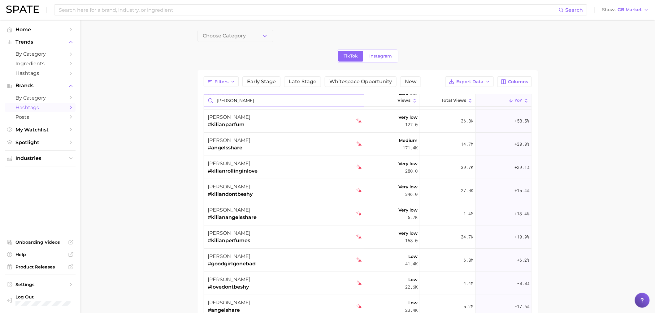
click at [182, 98] on main "Choose Category TikTok Instagram Filters Early Stage Late Stage Whitespace Oppo…" at bounding box center [368, 232] width 575 height 425
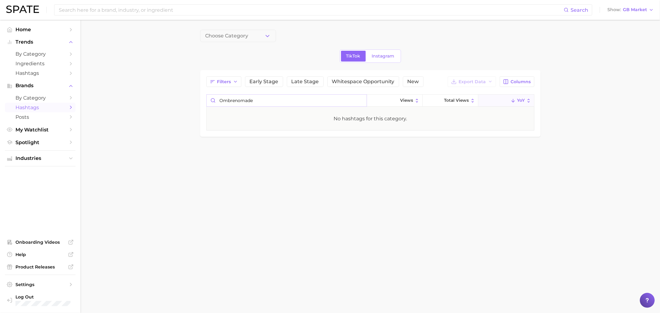
click at [235, 100] on input "ombrenomade" at bounding box center [287, 101] width 160 height 12
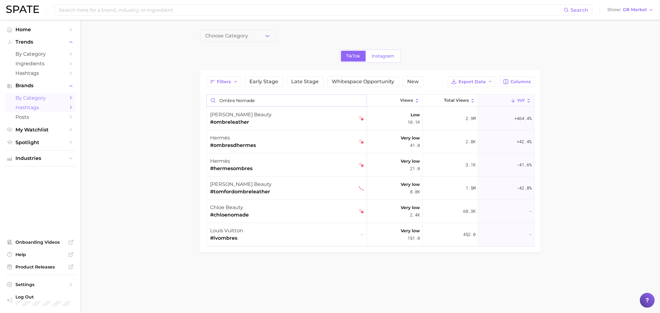
type input "ombre nomade"
click at [36, 99] on span "by Category" at bounding box center [40, 98] width 50 height 6
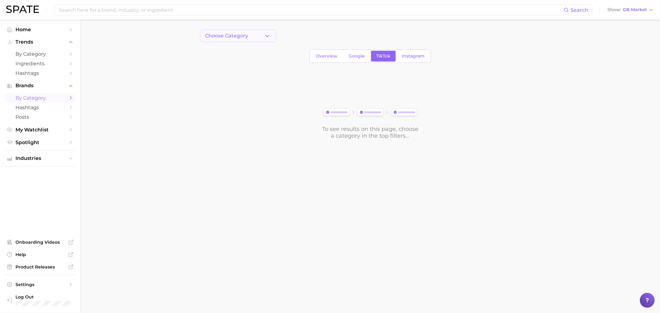
click at [256, 33] on button "Choose Category" at bounding box center [238, 36] width 76 height 12
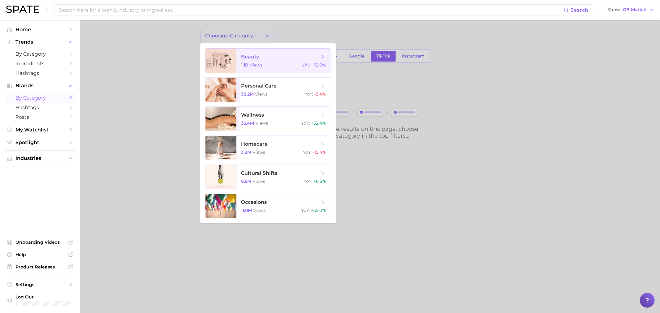
click at [265, 62] on span "beauty 1.1b views YoY : +12.0%" at bounding box center [284, 61] width 95 height 24
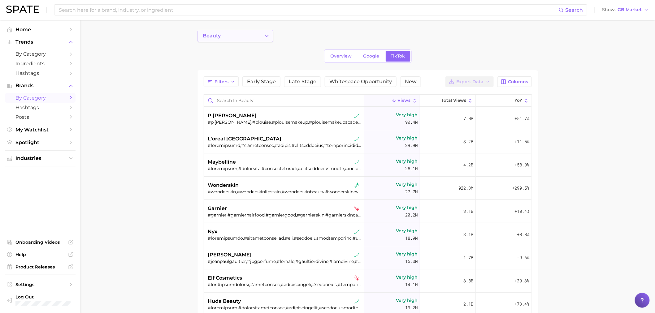
click at [242, 36] on button "beauty" at bounding box center [236, 36] width 76 height 12
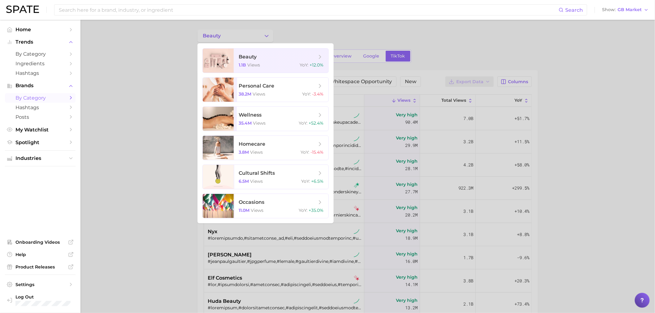
click at [155, 60] on div at bounding box center [327, 156] width 655 height 313
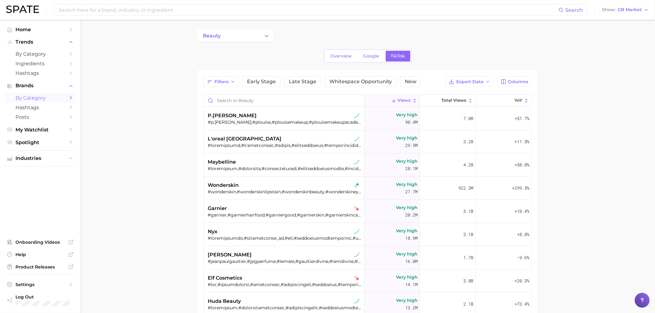
drag, startPoint x: 201, startPoint y: 100, endPoint x: 59, endPoint y: 80, distance: 143.8
click at [201, 100] on div "Filters Early Stage Late Stage Whitespace Opportunity New Export Data Columns V…" at bounding box center [368, 242] width 341 height 344
click at [27, 31] on span "Home" at bounding box center [40, 30] width 50 height 6
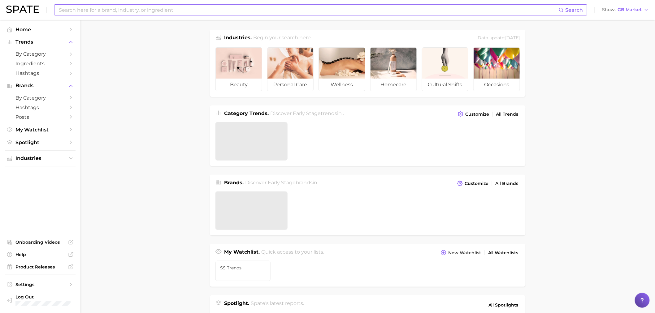
click at [95, 14] on input at bounding box center [308, 10] width 501 height 11
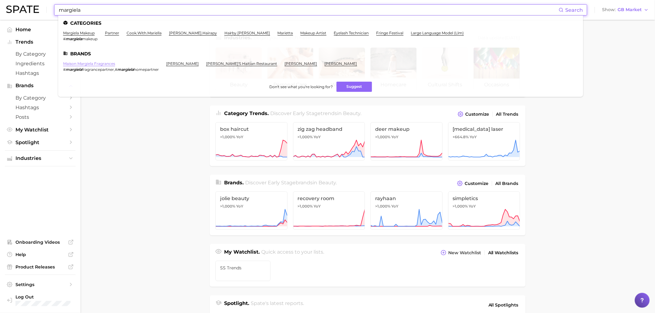
type input "margiela"
click at [95, 63] on link "maison margiela fragrances" at bounding box center [89, 63] width 52 height 5
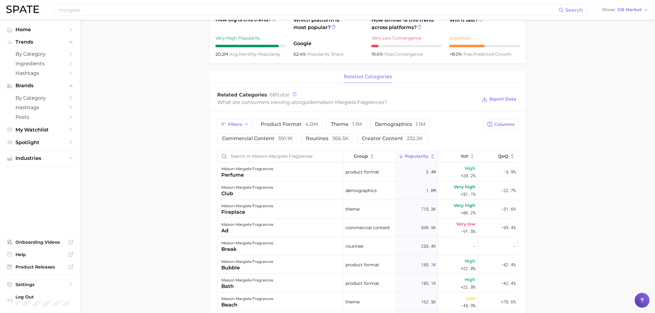
scroll to position [206, 0]
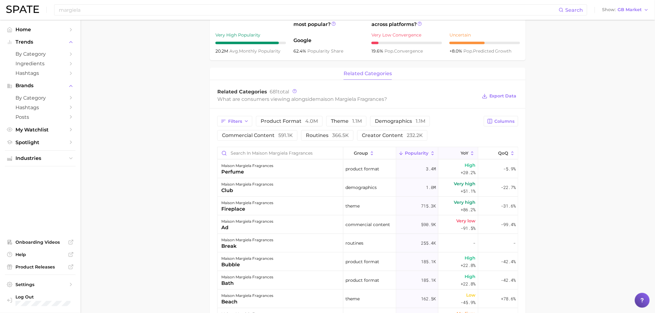
click at [461, 154] on span "YoY" at bounding box center [465, 153] width 8 height 5
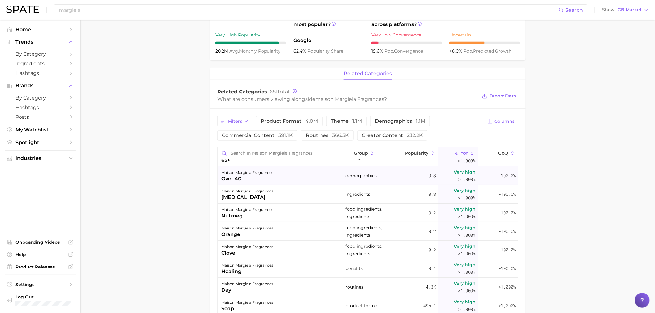
scroll to position [69, 0]
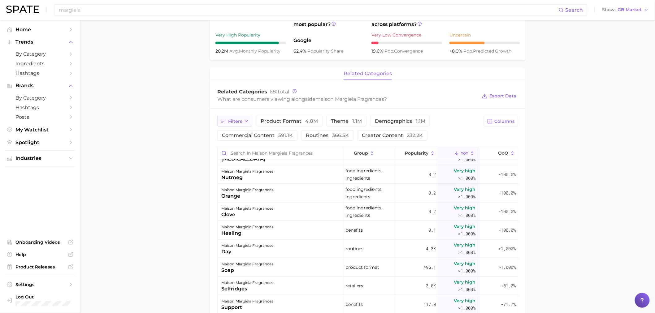
click at [237, 120] on span "Filters" at bounding box center [235, 121] width 14 height 5
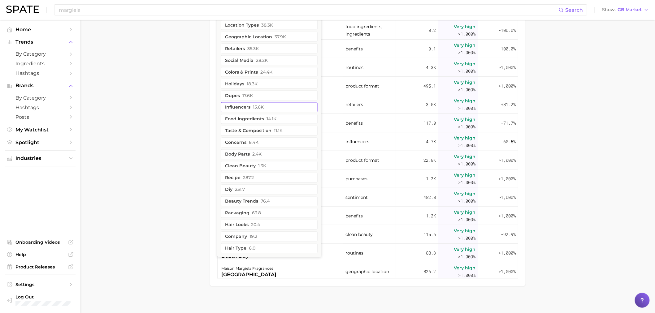
scroll to position [392, 0]
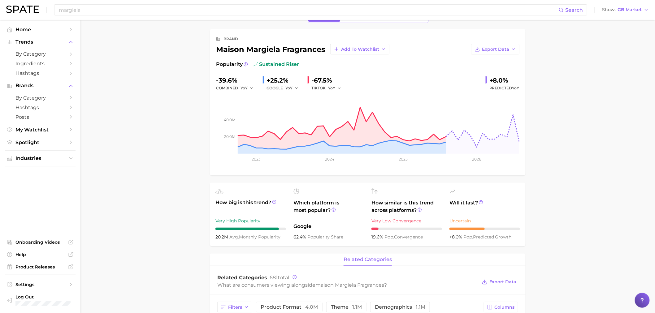
scroll to position [0, 0]
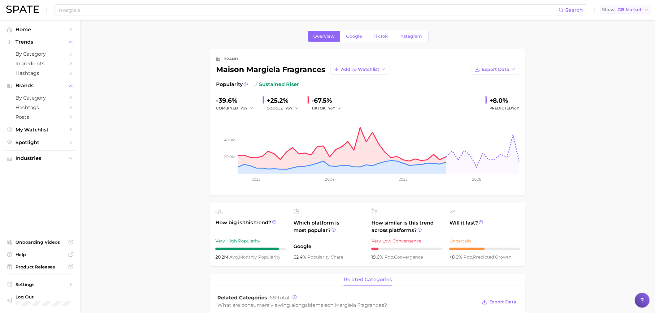
click at [632, 11] on span "GB Market" at bounding box center [630, 9] width 24 height 3
click at [631, 21] on span "[GEOGRAPHIC_DATA]" at bounding box center [628, 19] width 48 height 5
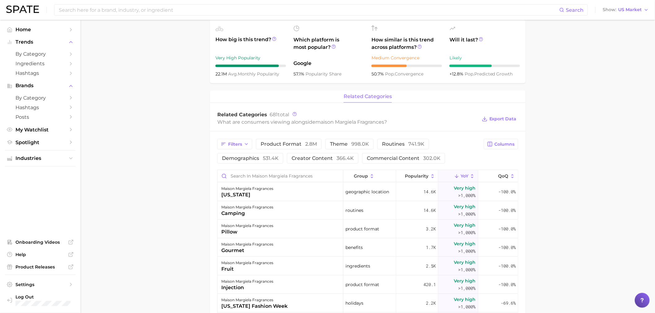
scroll to position [137, 0]
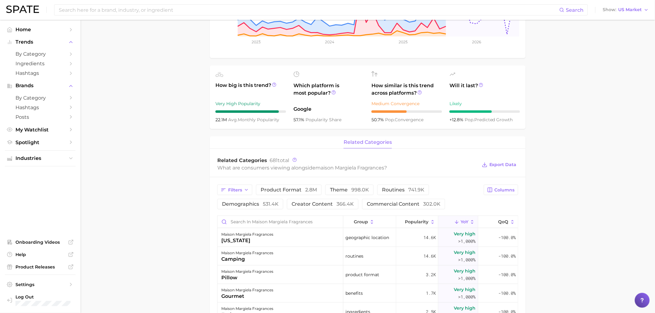
click at [626, 3] on div "Search Show US Market" at bounding box center [327, 10] width 643 height 20
click at [629, 9] on span "US Market" at bounding box center [631, 9] width 24 height 3
click at [622, 32] on span "[GEOGRAPHIC_DATA]" at bounding box center [629, 30] width 48 height 5
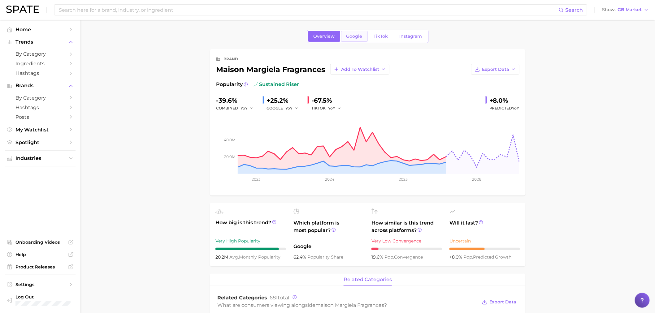
click at [361, 35] on span "Google" at bounding box center [354, 36] width 16 height 5
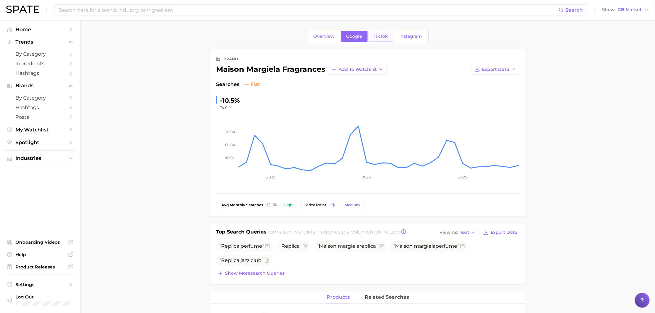
click at [389, 35] on link "TikTok" at bounding box center [381, 36] width 25 height 11
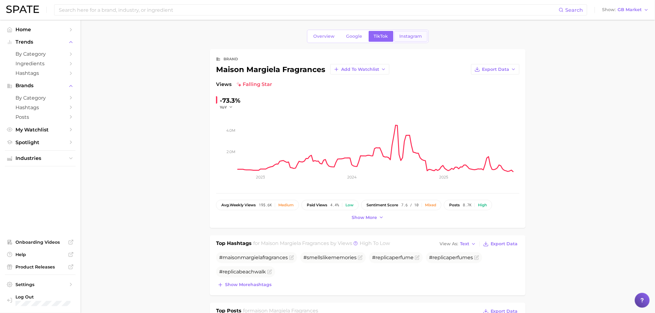
click at [410, 36] on span "Instagram" at bounding box center [411, 36] width 23 height 5
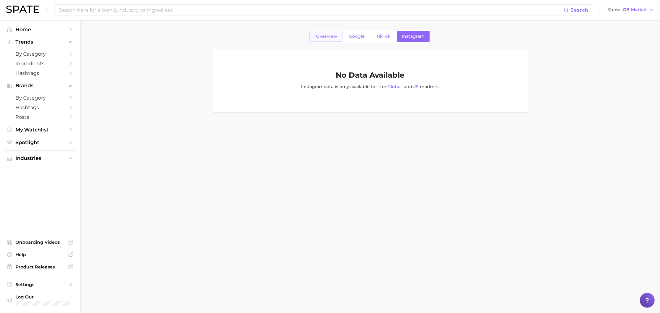
click at [318, 37] on span "Overview" at bounding box center [326, 36] width 21 height 5
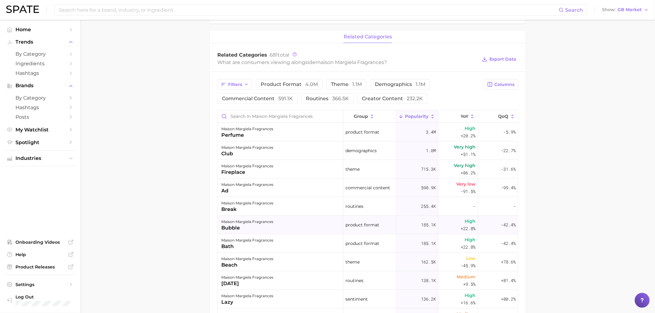
scroll to position [310, 0]
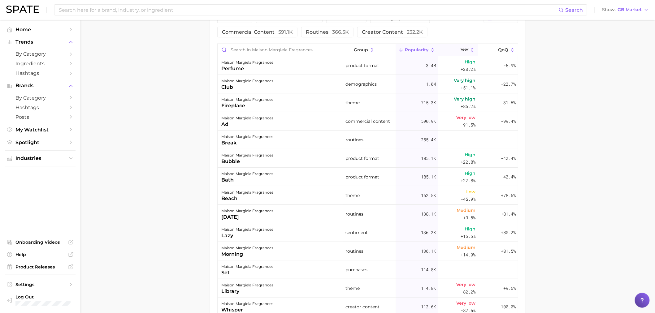
drag, startPoint x: 457, startPoint y: 52, endPoint x: 456, endPoint y: 56, distance: 4.0
click at [461, 52] on span "YoY" at bounding box center [465, 49] width 8 height 5
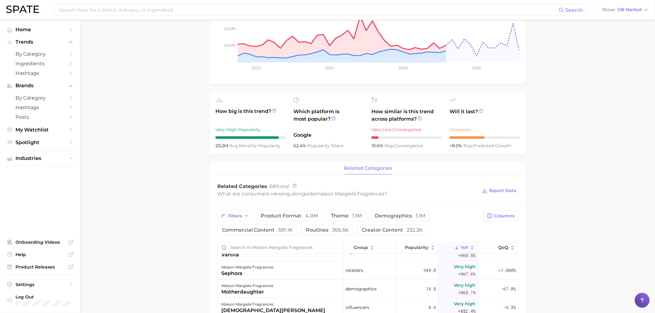
scroll to position [206, 0]
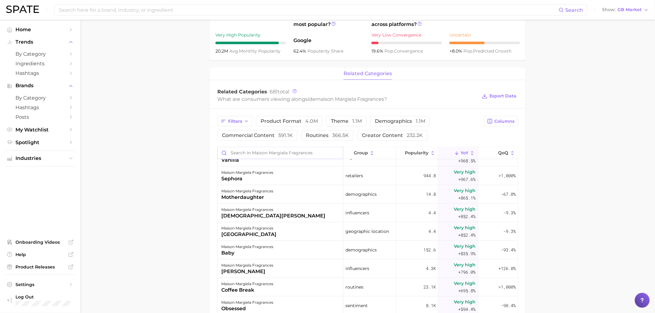
click at [256, 154] on input "Search in maison margiela fragrances" at bounding box center [280, 153] width 125 height 12
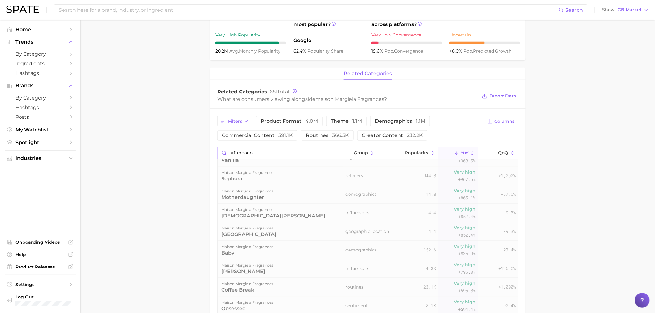
scroll to position [0, 0]
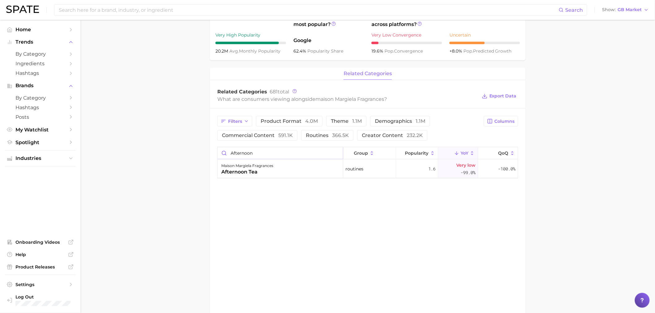
drag, startPoint x: 261, startPoint y: 153, endPoint x: 211, endPoint y: 150, distance: 49.9
click at [211, 150] on div "Filters product format 4.0m theme 1.1m demographics 1.1m commercial content 591…" at bounding box center [368, 147] width 316 height 77
drag, startPoint x: 250, startPoint y: 149, endPoint x: 218, endPoint y: 150, distance: 31.6
click at [218, 150] on input "autumn" at bounding box center [280, 153] width 125 height 12
drag, startPoint x: 251, startPoint y: 150, endPoint x: 219, endPoint y: 150, distance: 32.2
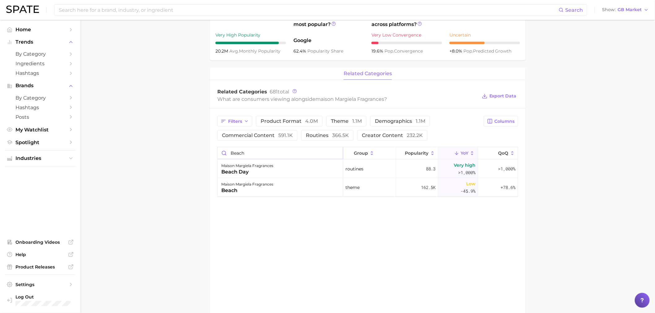
click at [219, 150] on input "beach" at bounding box center [280, 153] width 125 height 12
click at [243, 151] on input "coffee" at bounding box center [280, 153] width 125 height 12
drag, startPoint x: 270, startPoint y: 151, endPoint x: 202, endPoint y: 150, distance: 67.8
click at [202, 150] on main "Overview Google TikTok Instagram brand maison margiela fragrances Add to Watchl…" at bounding box center [368, 93] width 575 height 559
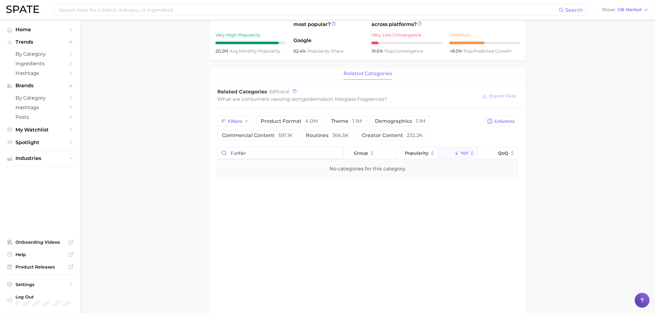
type input "a"
click at [249, 152] on input "lazy" at bounding box center [280, 153] width 125 height 12
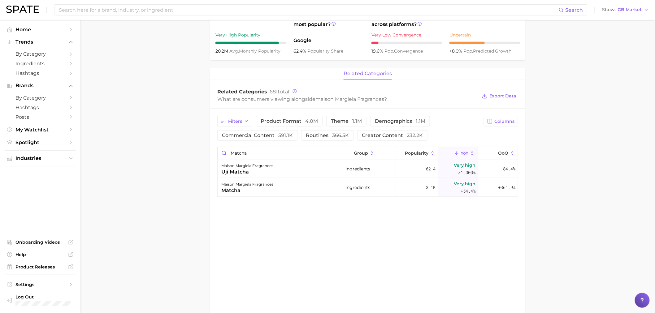
drag, startPoint x: 266, startPoint y: 153, endPoint x: 227, endPoint y: 153, distance: 38.4
click at [227, 153] on input "matcha" at bounding box center [280, 153] width 125 height 12
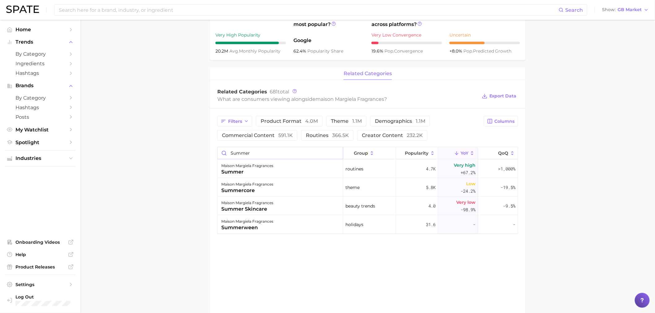
click at [274, 154] on input "summer" at bounding box center [280, 153] width 125 height 12
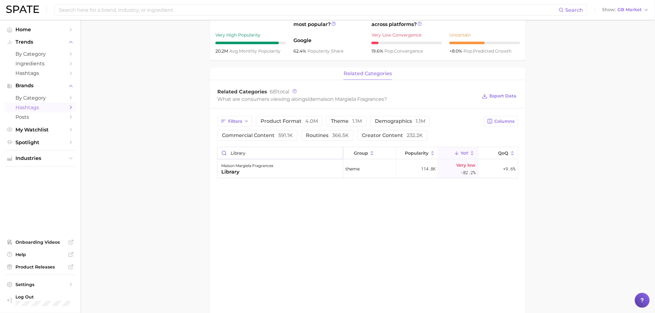
type input "library"
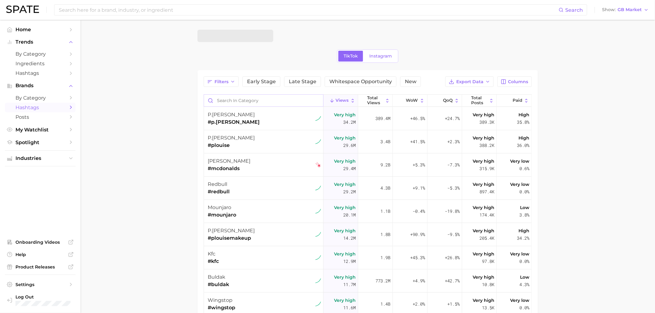
click at [290, 99] on input "Search in category" at bounding box center [263, 101] width 119 height 12
type input "m"
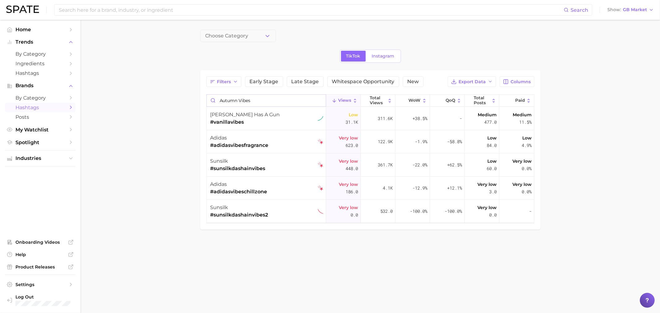
drag, startPoint x: 281, startPoint y: 98, endPoint x: 208, endPoint y: 95, distance: 72.8
click at [208, 95] on input "autumn vibes" at bounding box center [266, 101] width 119 height 12
type input "autumn vibes"
click at [267, 38] on icon "button" at bounding box center [267, 36] width 7 height 7
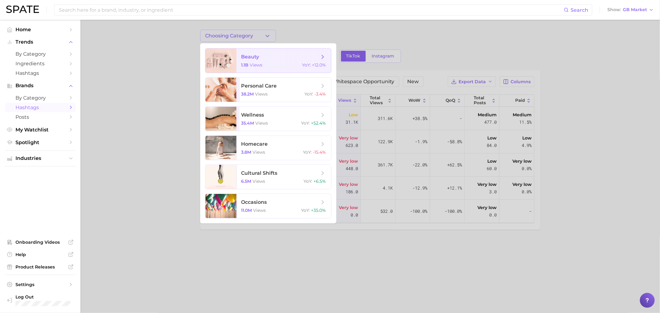
click at [261, 60] on span "beauty" at bounding box center [281, 57] width 78 height 7
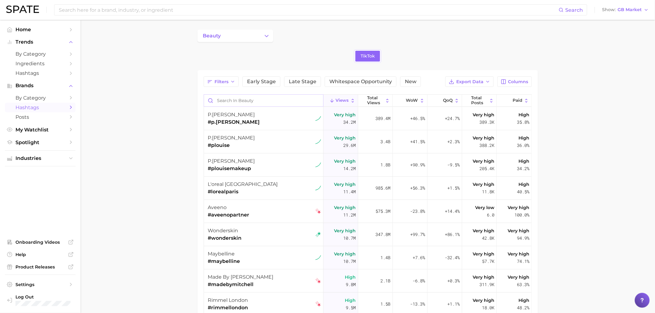
click at [271, 103] on input "Search in beauty" at bounding box center [263, 101] width 119 height 12
type input ","
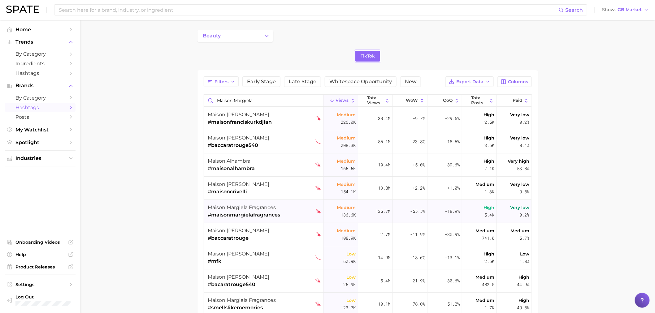
click at [264, 208] on span "maison margiela fragrances" at bounding box center [242, 208] width 68 height 6
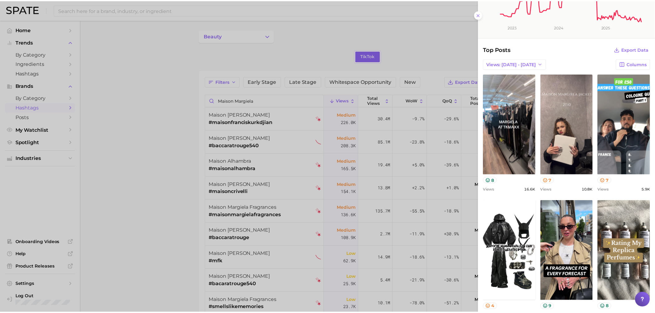
scroll to position [98, 0]
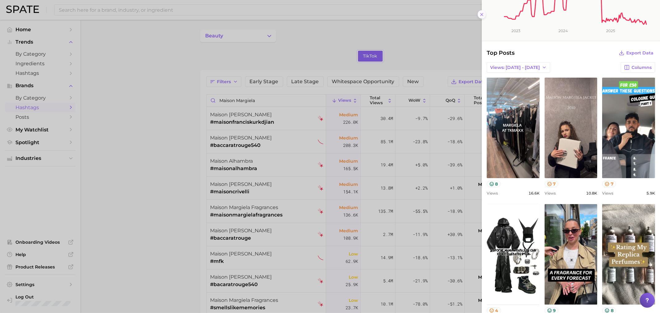
click at [481, 14] on line at bounding box center [482, 14] width 2 height 2
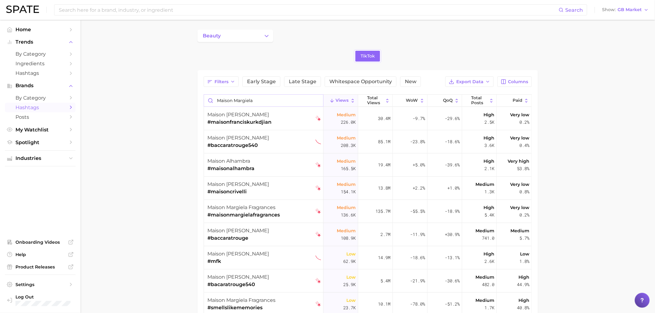
drag, startPoint x: 263, startPoint y: 100, endPoint x: 202, endPoint y: 98, distance: 61.6
click at [202, 98] on div "Filters Early Stage Late Stage Whitespace Opportunity New Export Data Columns m…" at bounding box center [368, 242] width 341 height 344
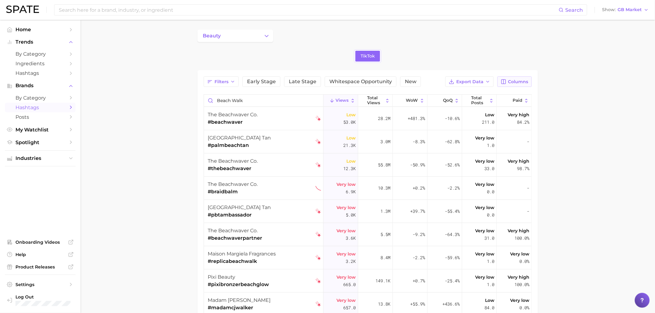
click at [517, 84] on button "Columns" at bounding box center [515, 81] width 34 height 11
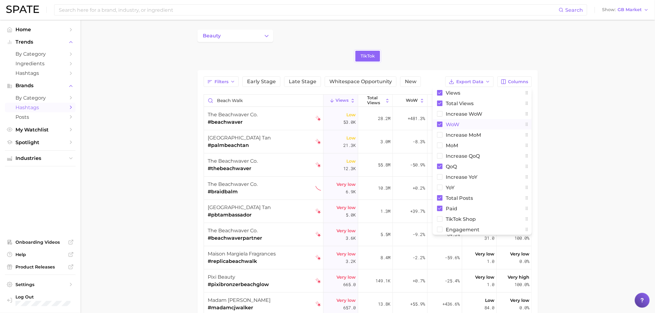
click at [456, 123] on span "WoW" at bounding box center [453, 124] width 14 height 5
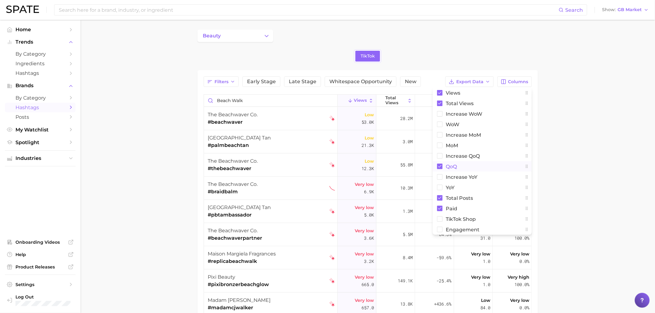
click at [452, 167] on span "QoQ" at bounding box center [451, 166] width 11 height 5
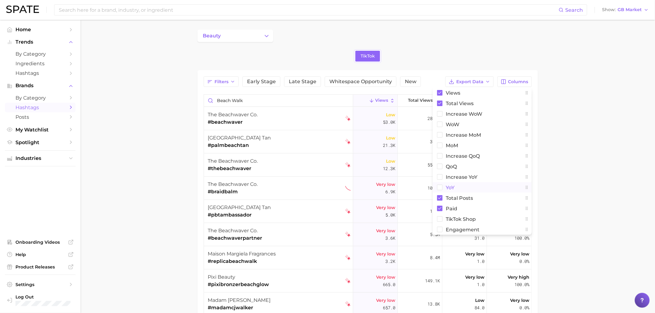
click at [452, 186] on span "YoY" at bounding box center [450, 187] width 9 height 5
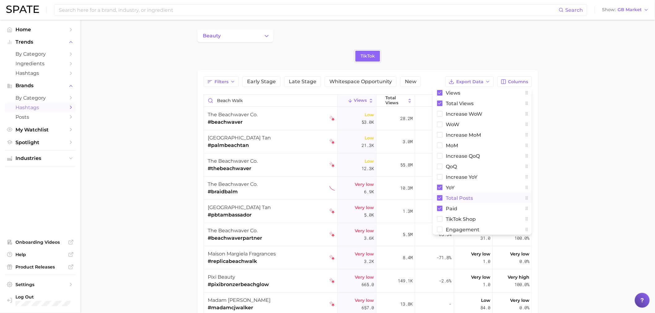
click at [462, 197] on span "Total Posts" at bounding box center [459, 198] width 27 height 5
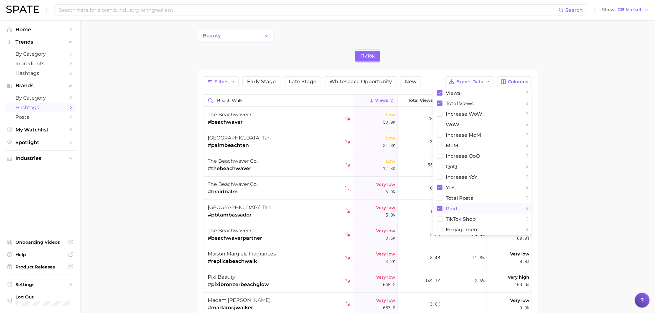
click at [448, 209] on span "Paid" at bounding box center [451, 208] width 11 height 5
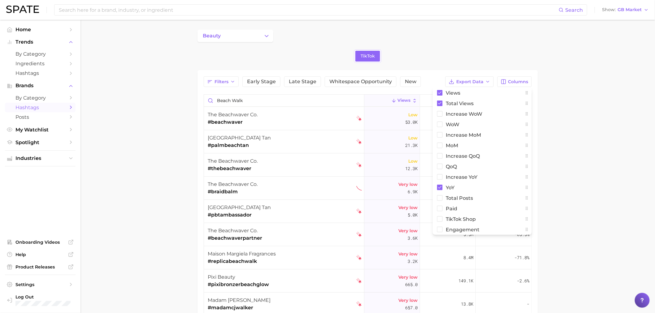
click at [647, 120] on main "beauty TikTok Filters Early Stage Late Stage Whitespace Opportunity New Export …" at bounding box center [368, 232] width 575 height 425
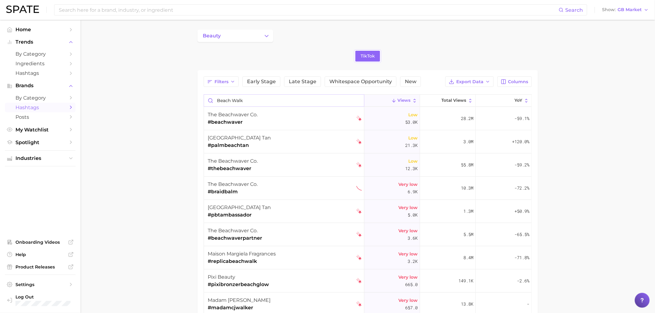
drag, startPoint x: 255, startPoint y: 101, endPoint x: 213, endPoint y: 99, distance: 41.8
click at [213, 99] on input "beach walk" at bounding box center [284, 101] width 160 height 12
type input "n"
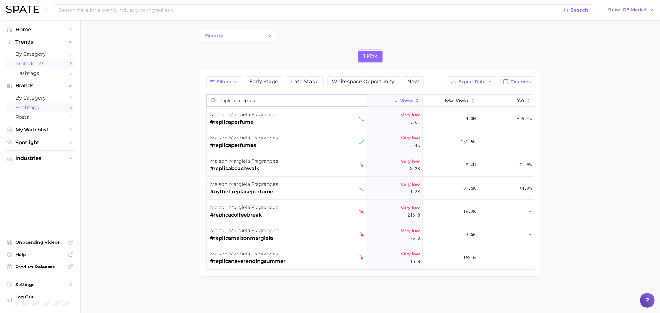
type input "replica fireplace"
click at [33, 28] on span "Home" at bounding box center [40, 30] width 50 height 6
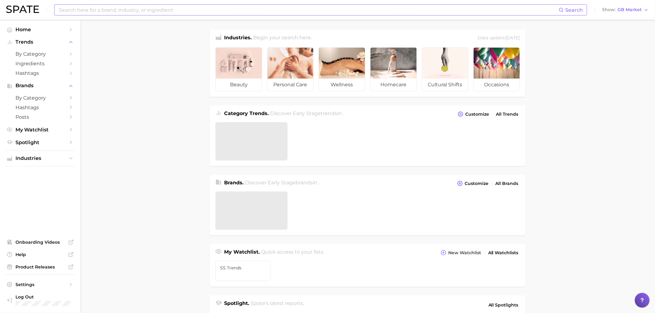
click at [119, 9] on input at bounding box center [308, 10] width 501 height 11
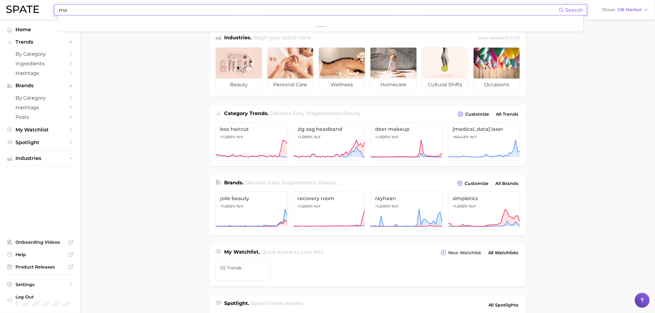
type input "m"
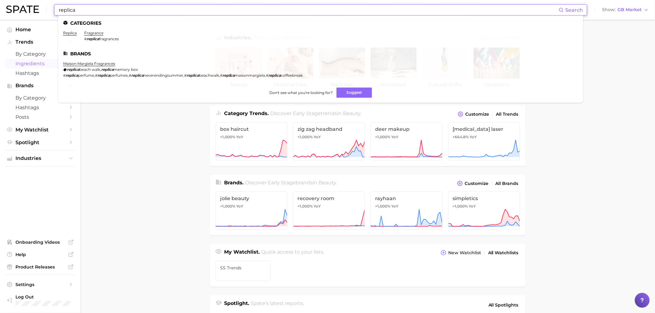
type input "replica"
click at [109, 61] on link "maison margiela fragrances" at bounding box center [89, 63] width 52 height 5
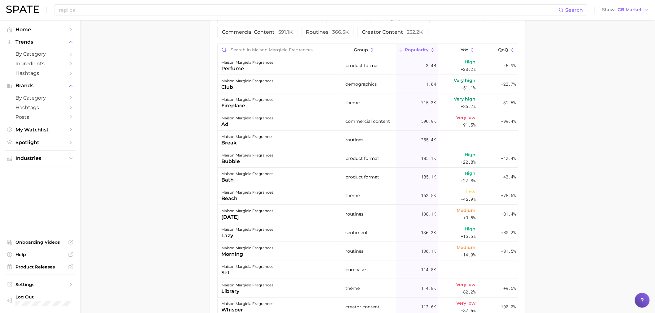
scroll to position [241, 0]
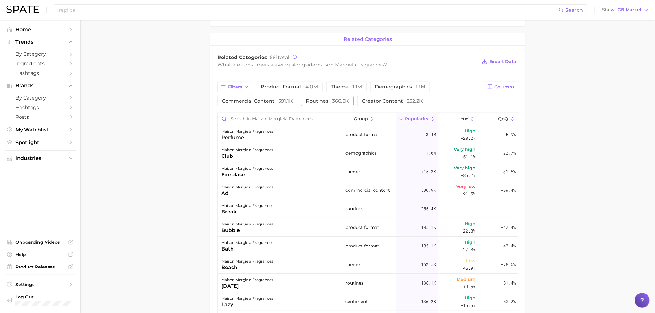
click at [325, 103] on span "routines 366.5k" at bounding box center [327, 101] width 43 height 5
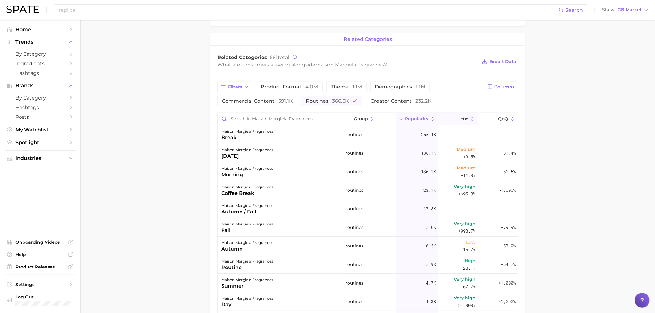
click at [461, 120] on span "YoY" at bounding box center [465, 118] width 8 height 5
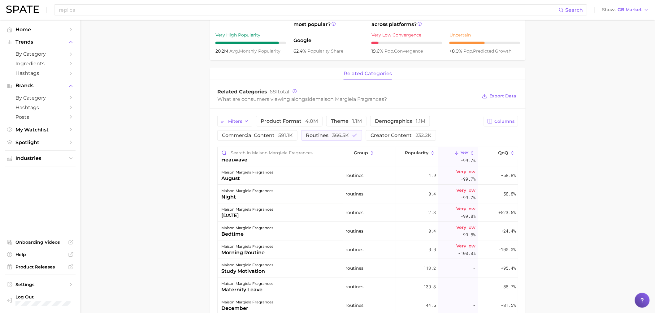
scroll to position [684, 0]
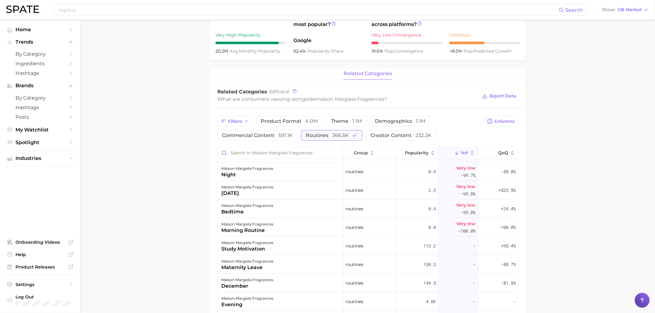
click at [336, 134] on span "366.5k" at bounding box center [340, 136] width 17 height 6
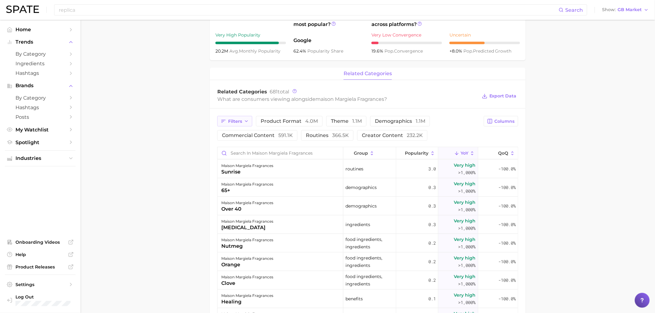
click at [233, 121] on span "Filters" at bounding box center [235, 121] width 14 height 5
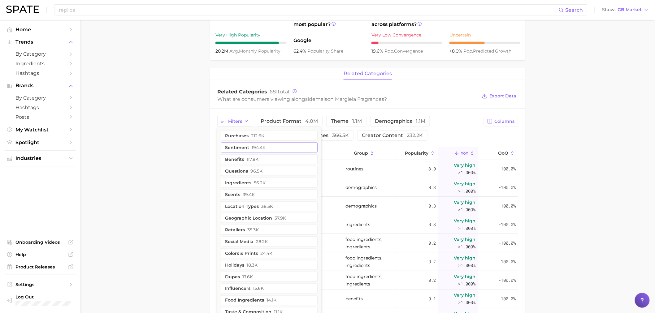
click at [239, 147] on button "sentiment 194.4k" at bounding box center [269, 148] width 97 height 10
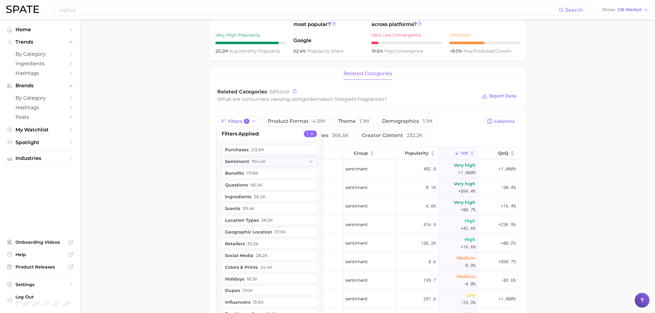
click at [181, 163] on main "Overview Google TikTok Instagram brand maison margiela fragrances Add to Watchl…" at bounding box center [368, 156] width 575 height 685
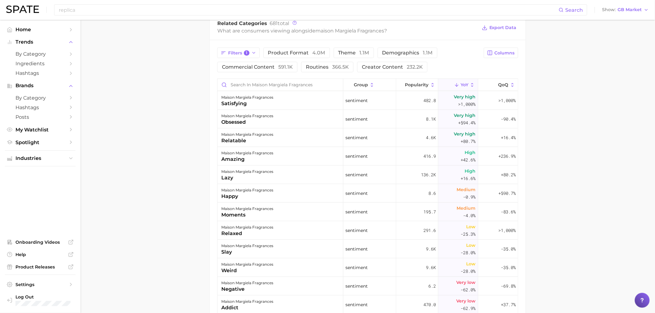
scroll to position [275, 0]
click at [270, 81] on input "Search in maison margiela fragrances" at bounding box center [280, 85] width 125 height 12
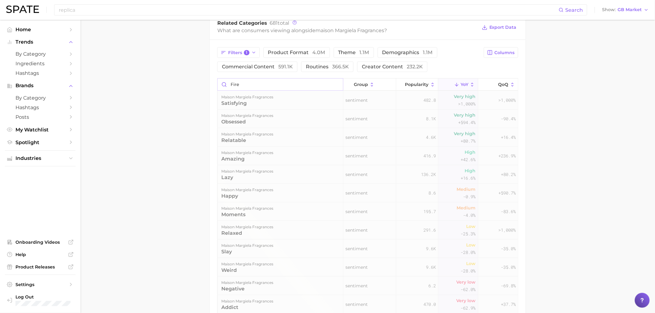
scroll to position [265, 0]
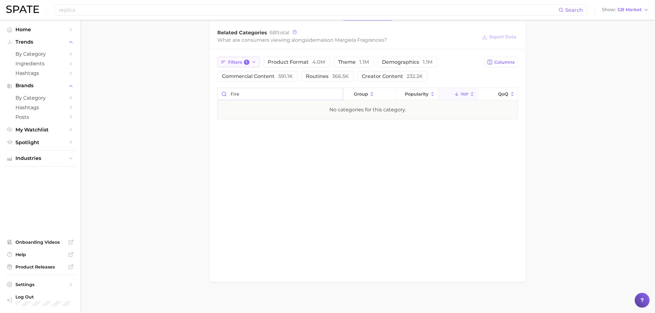
click at [254, 64] on icon "button" at bounding box center [253, 62] width 5 height 5
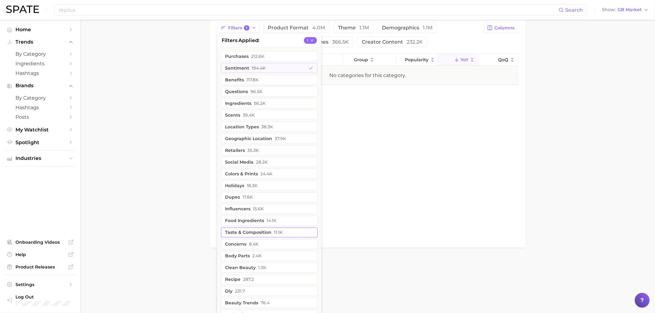
scroll to position [334, 0]
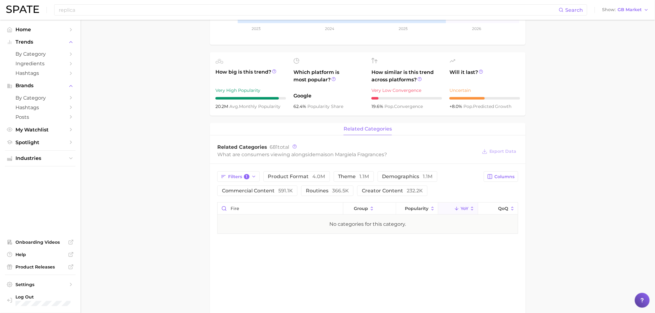
scroll to position [172, 0]
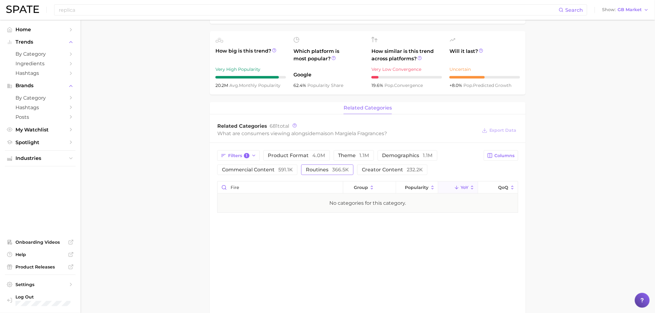
click at [315, 171] on span "routines 366.5k" at bounding box center [327, 170] width 43 height 5
drag, startPoint x: 277, startPoint y: 186, endPoint x: 194, endPoint y: 189, distance: 82.4
click at [194, 189] on main "Overview Google TikTok Instagram brand maison margiela fragrances Add to Watchl…" at bounding box center [368, 127] width 575 height 559
type input "bath"
click at [311, 169] on span "routines 366.5k" at bounding box center [327, 170] width 43 height 5
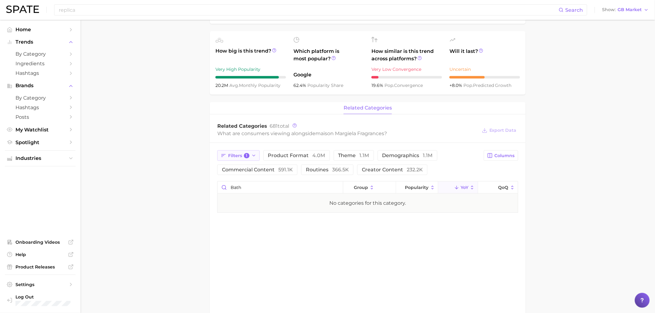
click at [250, 158] on button "Filters 1" at bounding box center [238, 155] width 42 height 11
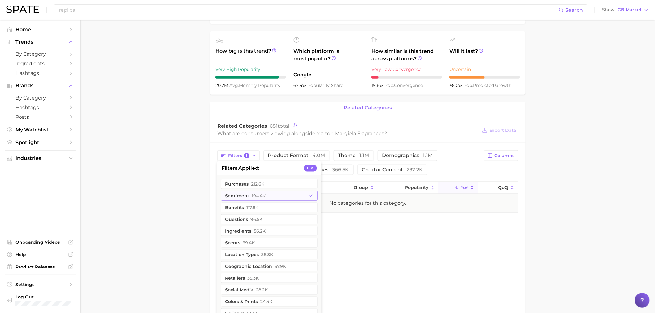
click at [249, 195] on button "sentiment 194.4k" at bounding box center [269, 196] width 97 height 10
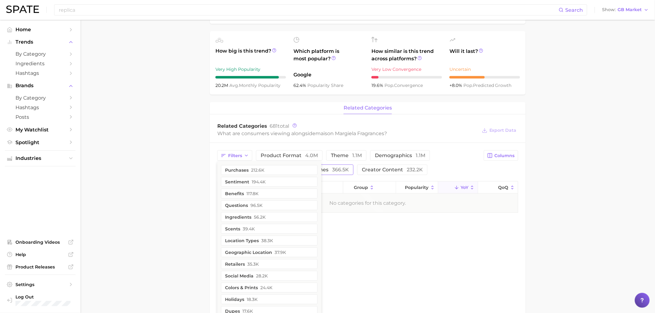
click at [336, 168] on span "366.5k" at bounding box center [340, 170] width 17 height 6
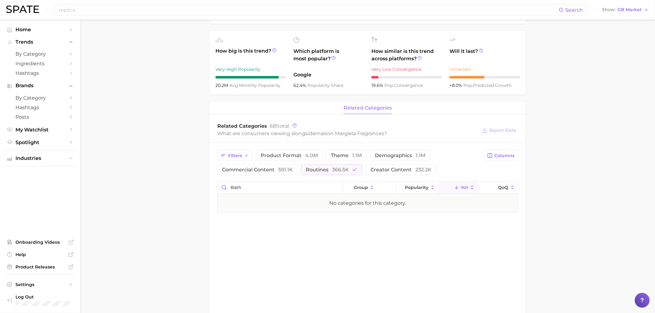
click at [263, 258] on div "related categories Related Categories 681 total What are consumers viewing alon…" at bounding box center [368, 239] width 316 height 274
